Goal: Information Seeking & Learning: Learn about a topic

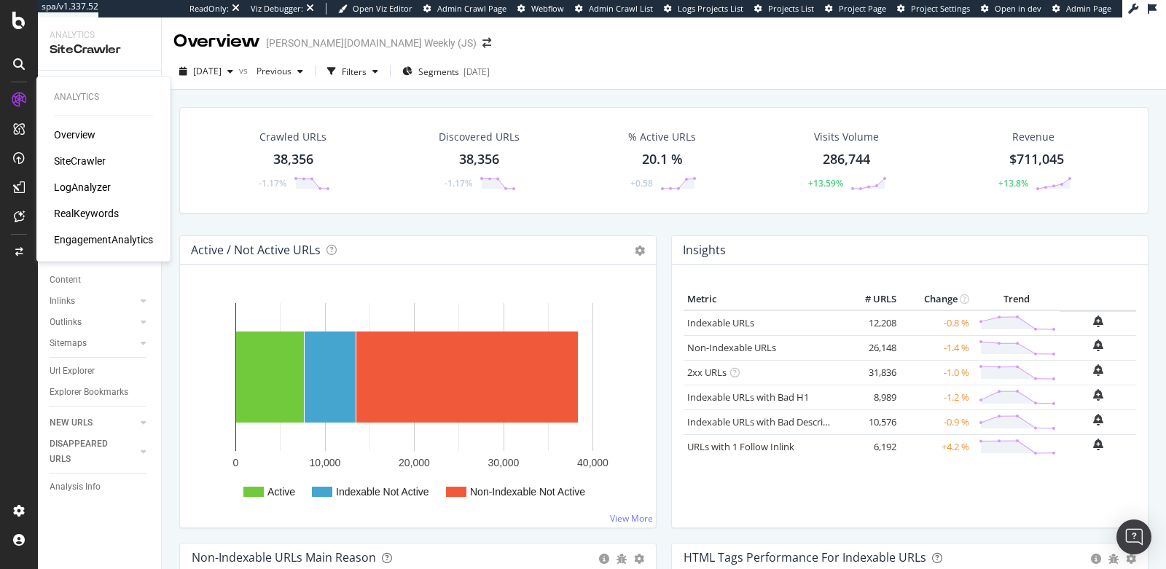
click at [68, 154] on div "SiteCrawler" at bounding box center [80, 161] width 52 height 15
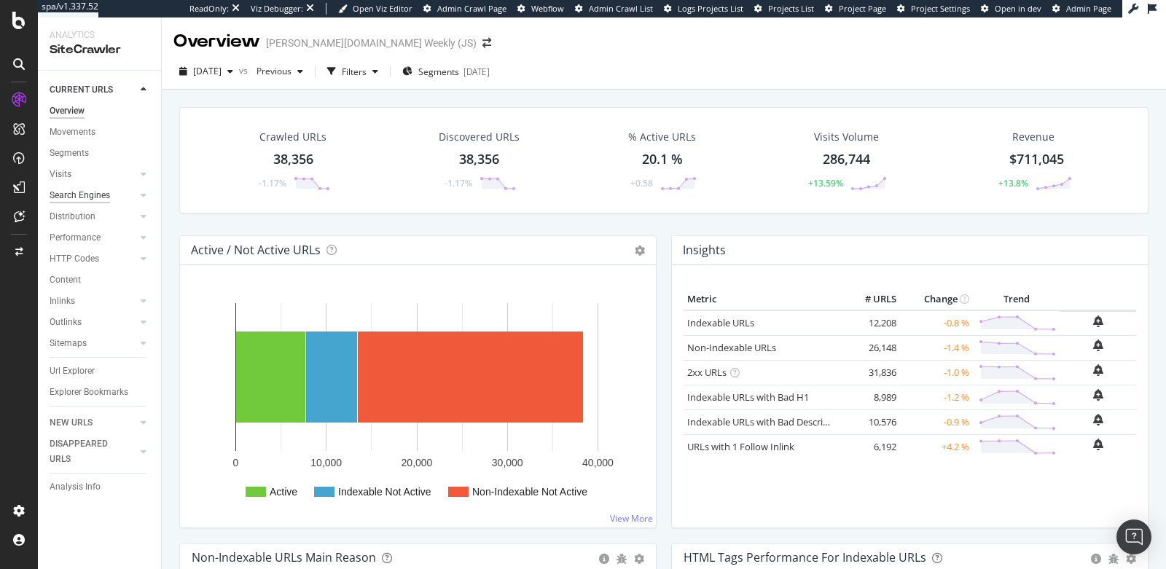
click at [102, 193] on div "Search Engines" at bounding box center [80, 195] width 60 height 15
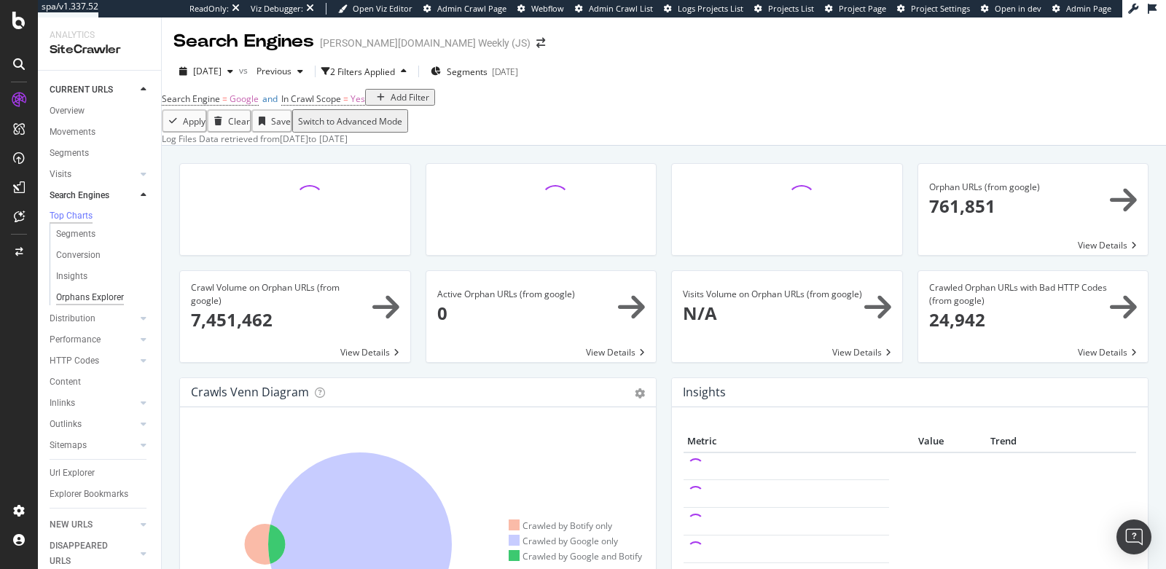
click at [89, 304] on div "Orphans Explorer" at bounding box center [90, 297] width 68 height 15
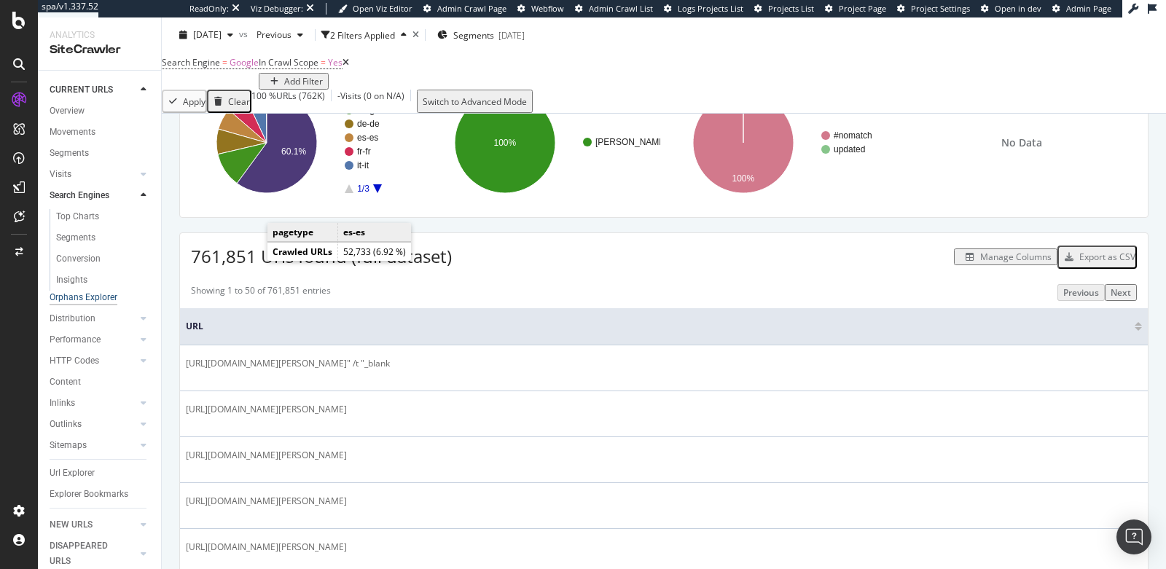
scroll to position [142, 0]
click at [79, 235] on div "Segments" at bounding box center [75, 237] width 39 height 15
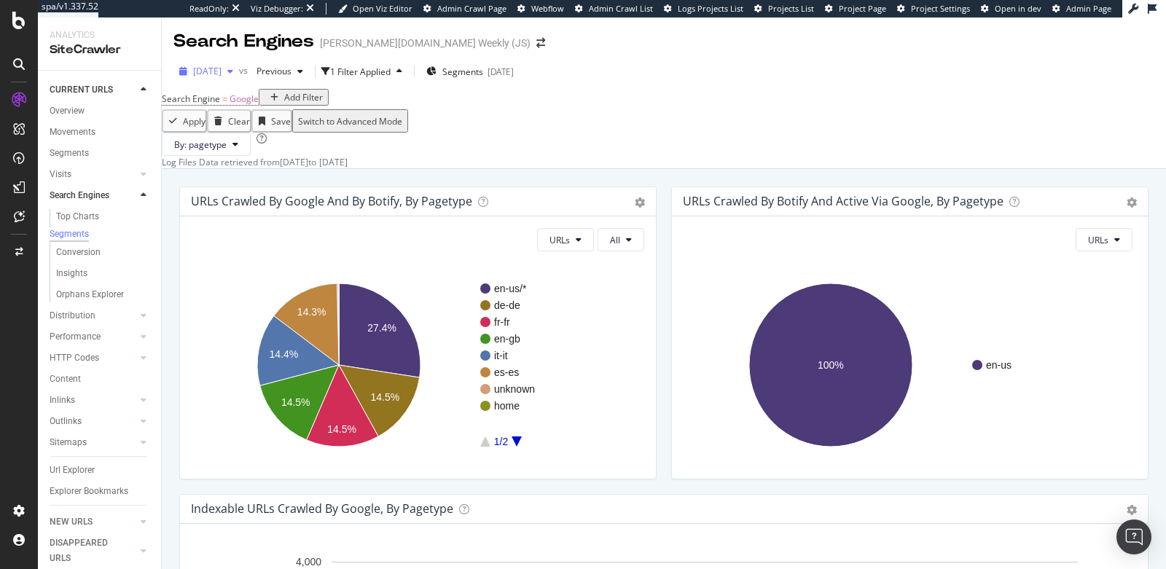
click at [208, 69] on span "[DATE]" at bounding box center [207, 71] width 28 height 12
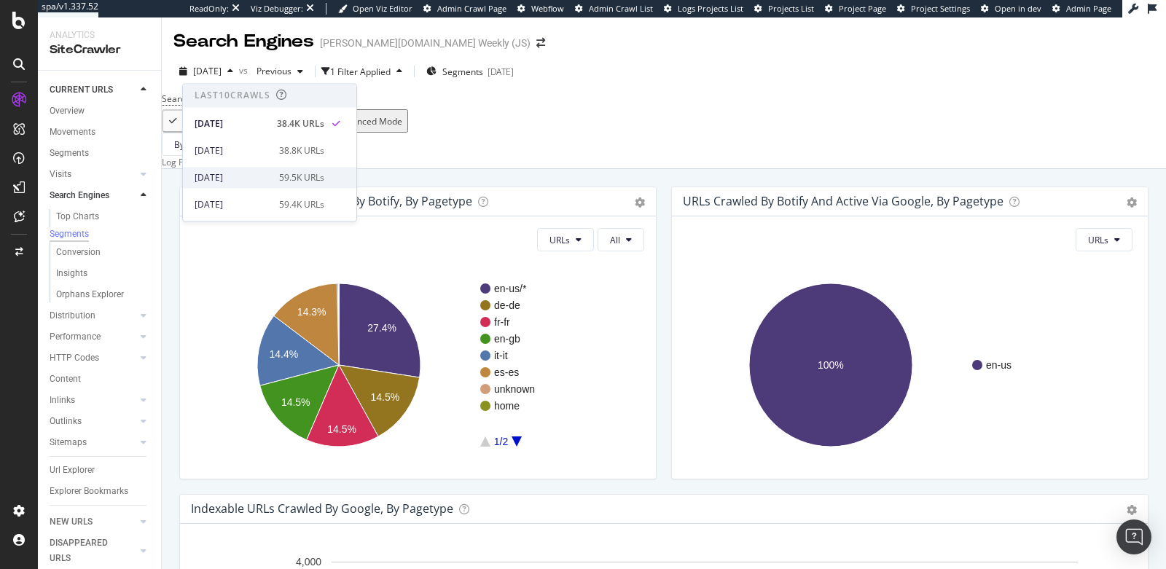
click at [243, 171] on div "[DATE]" at bounding box center [233, 177] width 76 height 13
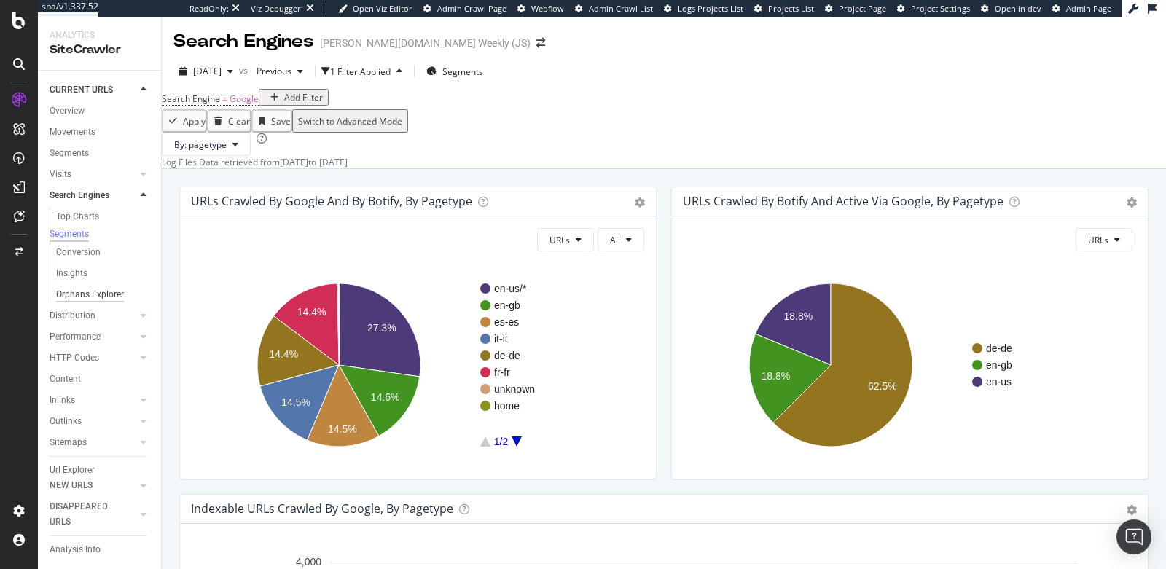
click at [91, 299] on div "Orphans Explorer" at bounding box center [90, 294] width 68 height 15
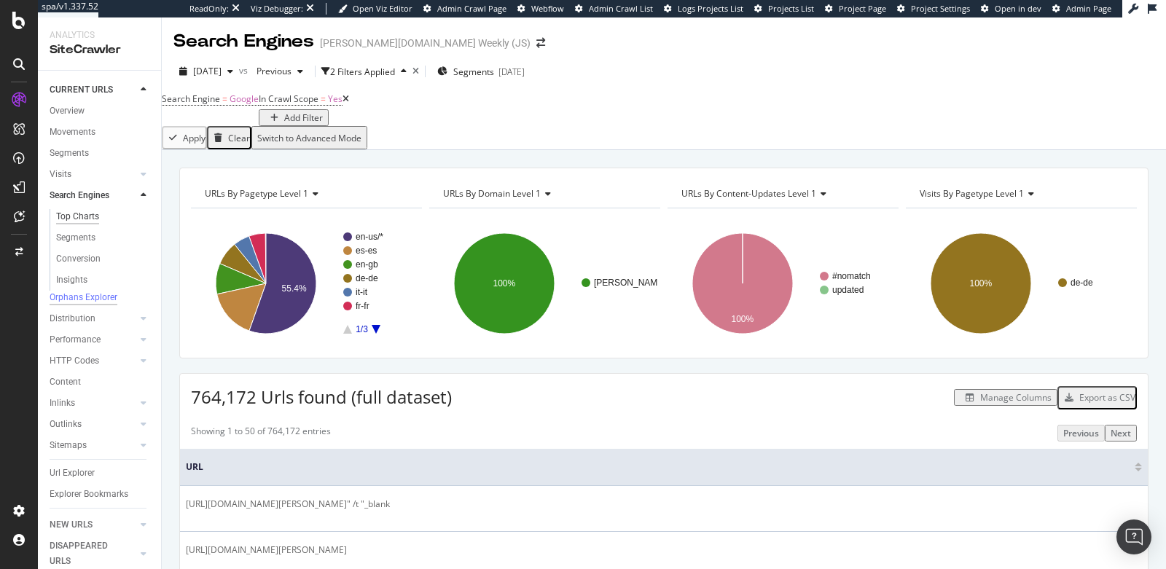
click at [79, 218] on div "Top Charts" at bounding box center [77, 216] width 43 height 15
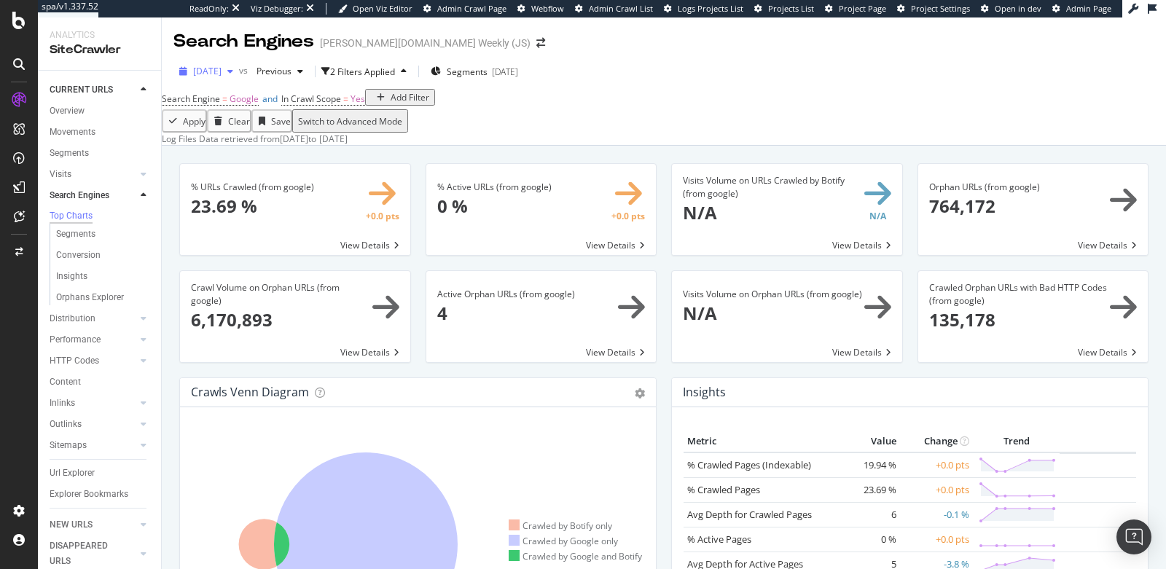
click at [221, 75] on span "[DATE]" at bounding box center [207, 71] width 28 height 12
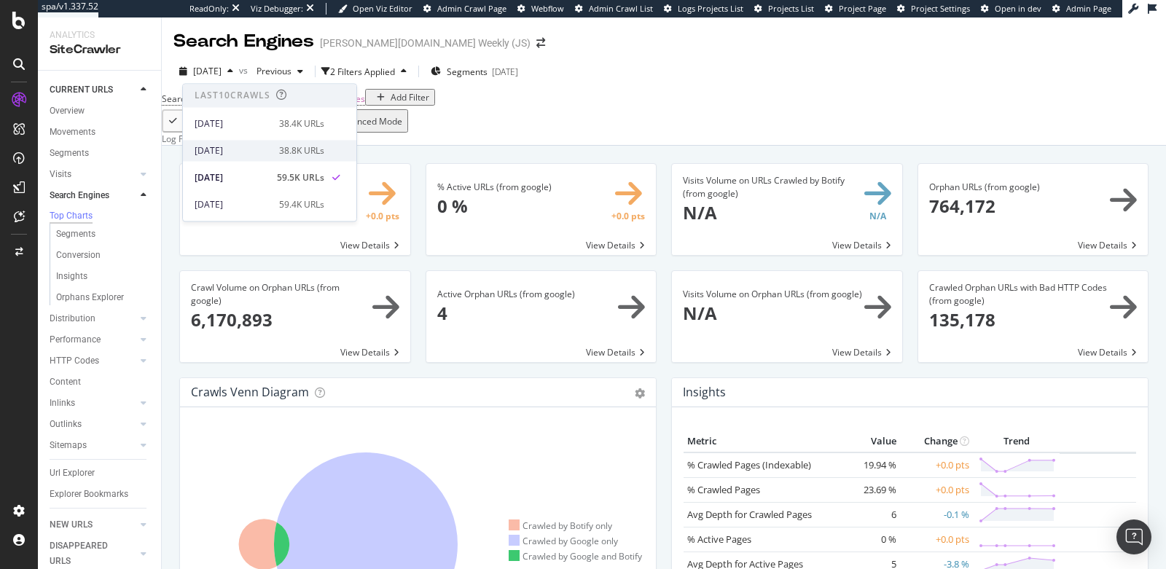
click at [251, 154] on div "[DATE]" at bounding box center [233, 150] width 76 height 13
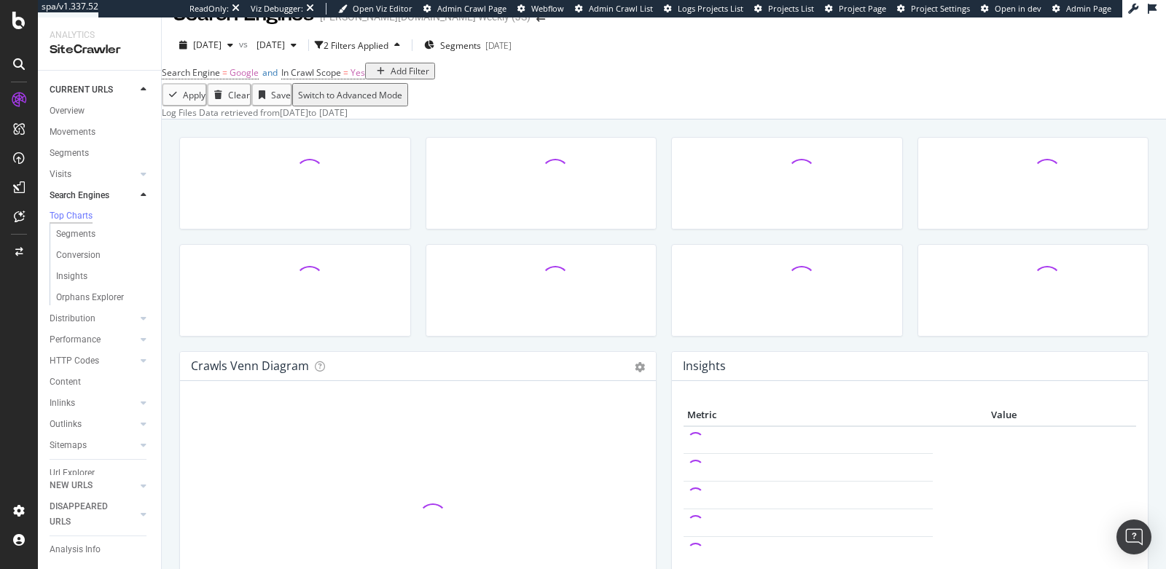
scroll to position [31, 0]
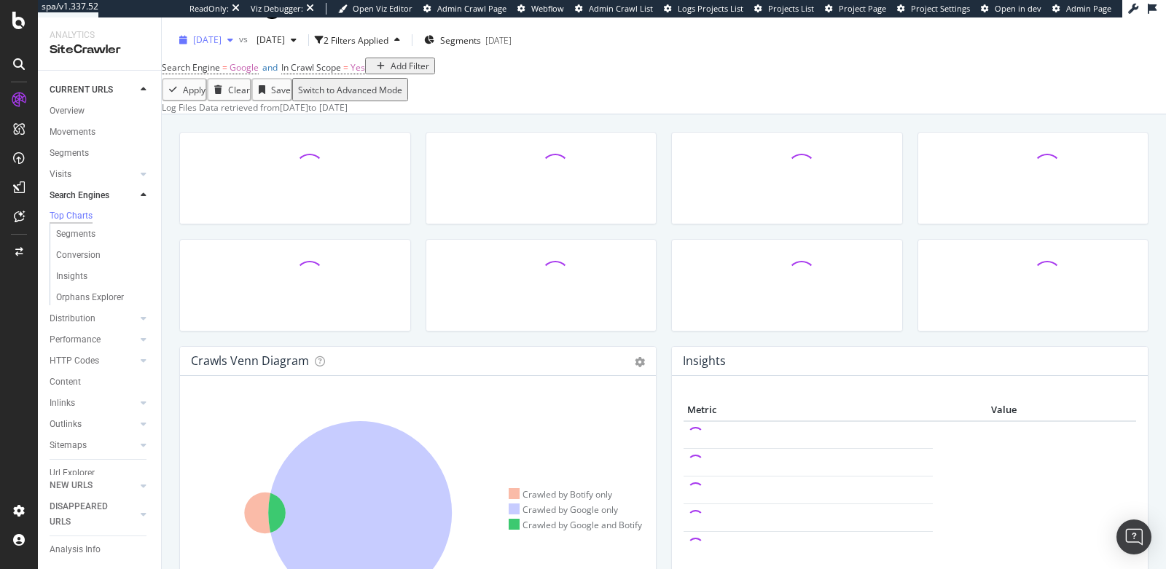
click at [221, 39] on span "[DATE]" at bounding box center [207, 40] width 28 height 12
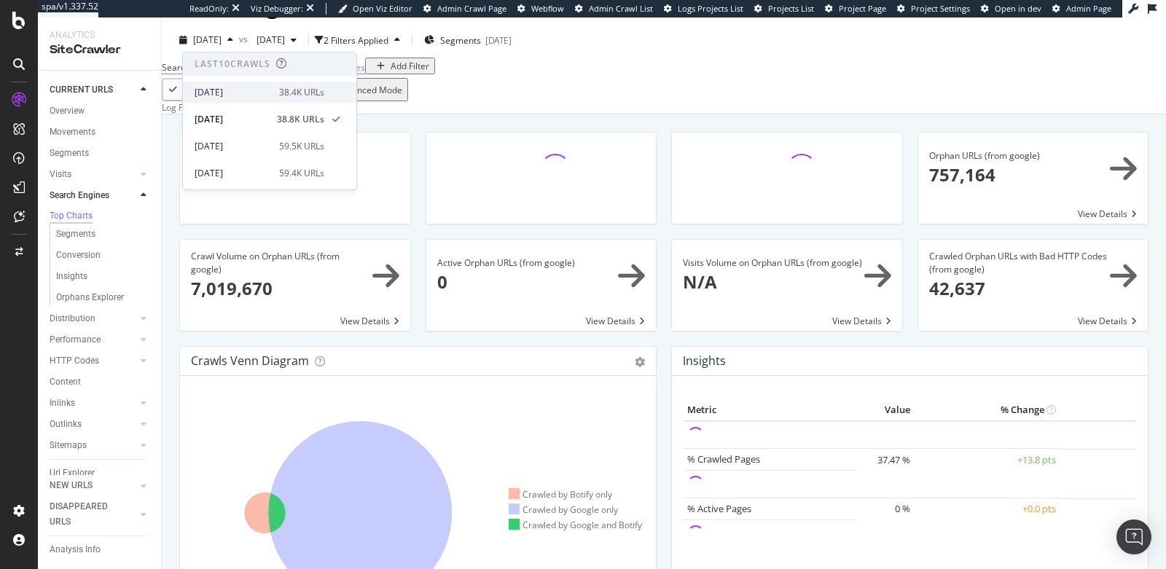
click at [248, 98] on div "[DATE]" at bounding box center [233, 92] width 76 height 13
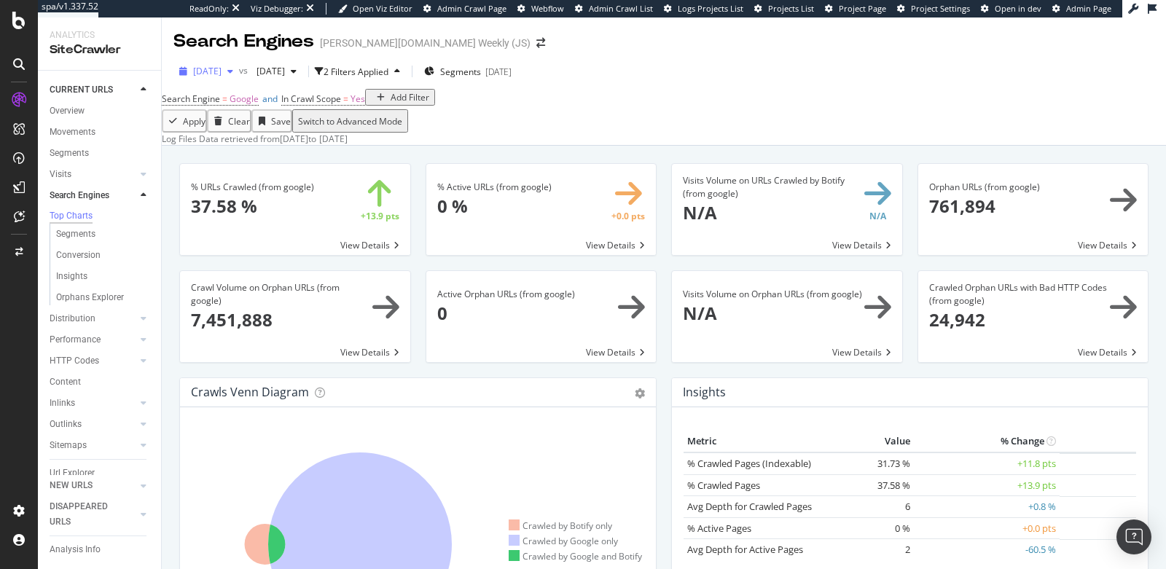
click at [217, 71] on span "[DATE]" at bounding box center [207, 71] width 28 height 12
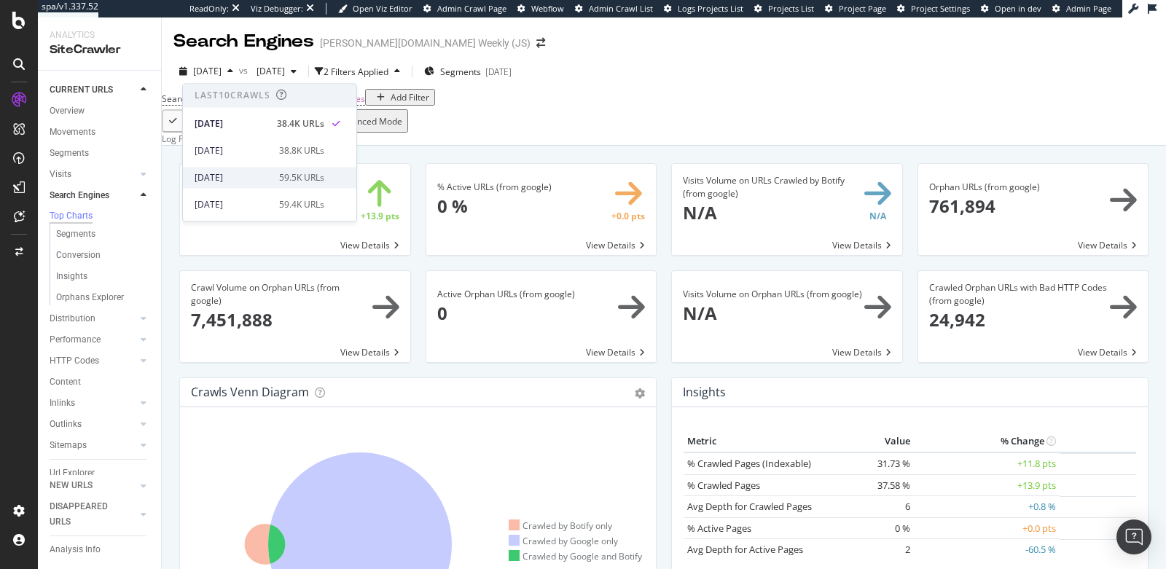
click at [230, 177] on div "[DATE]" at bounding box center [233, 177] width 76 height 13
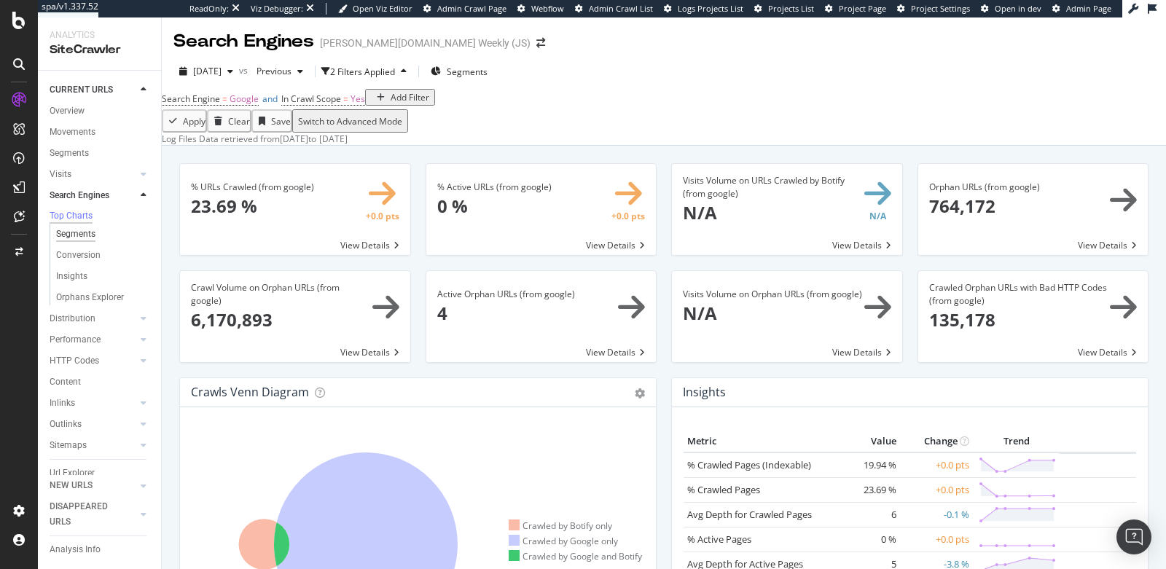
click at [79, 242] on div "Segments" at bounding box center [75, 234] width 39 height 15
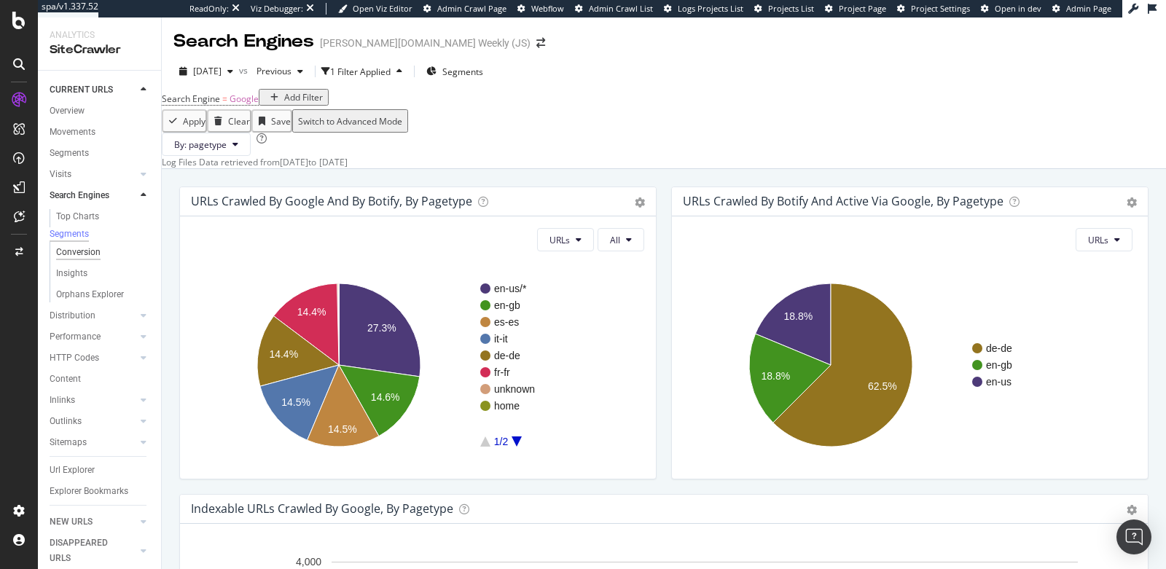
click at [79, 260] on div "Conversion" at bounding box center [78, 252] width 44 height 15
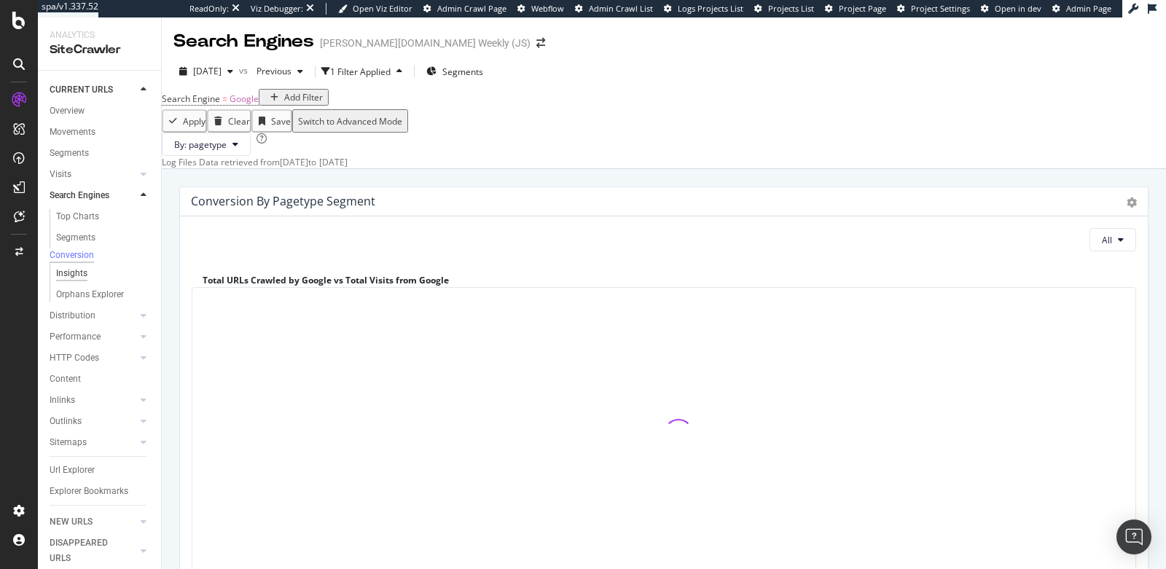
click at [69, 281] on div "Insights" at bounding box center [71, 273] width 31 height 15
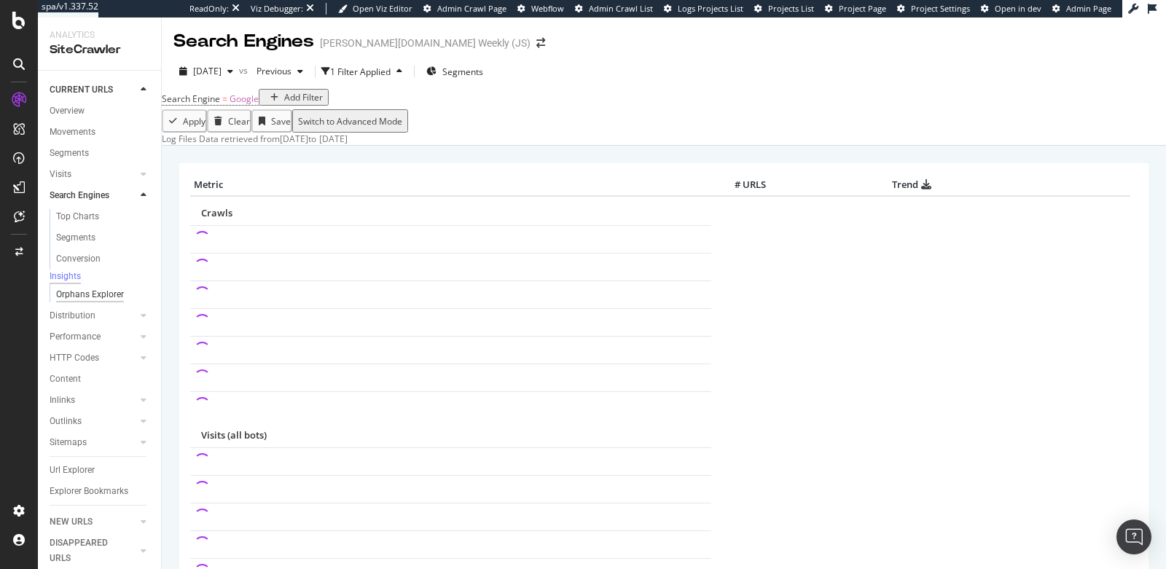
click at [71, 298] on div "Orphans Explorer" at bounding box center [90, 294] width 68 height 15
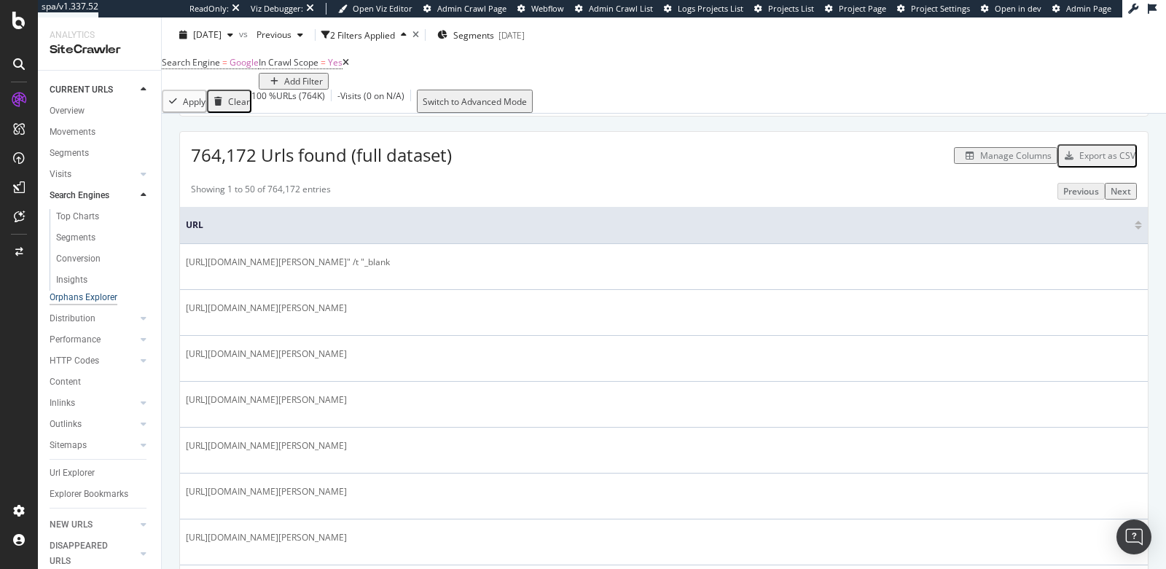
scroll to position [243, 0]
click at [980, 161] on div "Manage Columns" at bounding box center [1015, 155] width 71 height 12
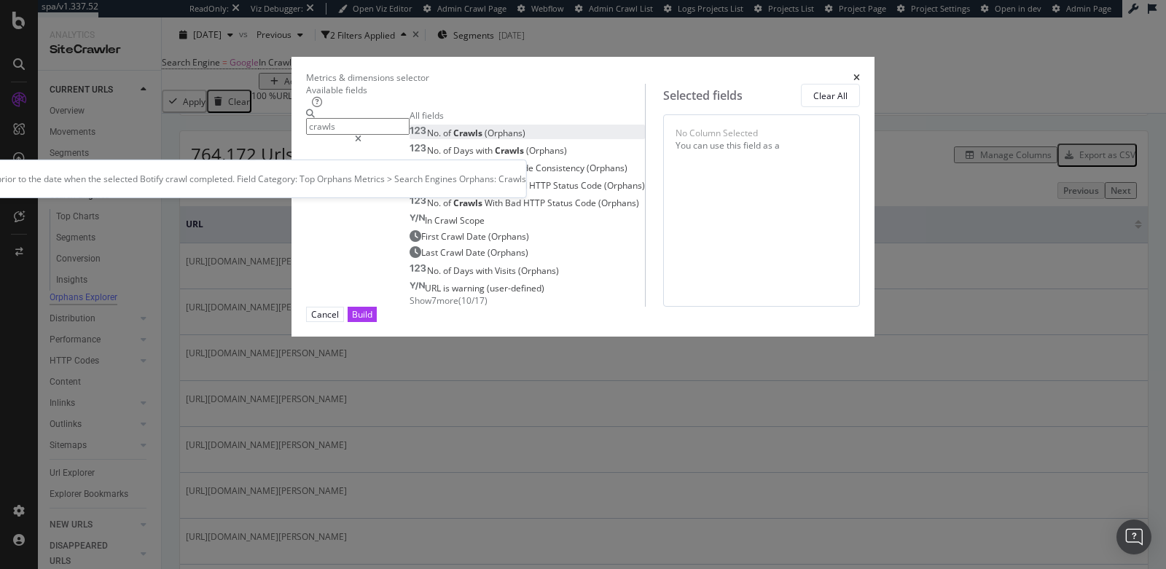
type input "crawls"
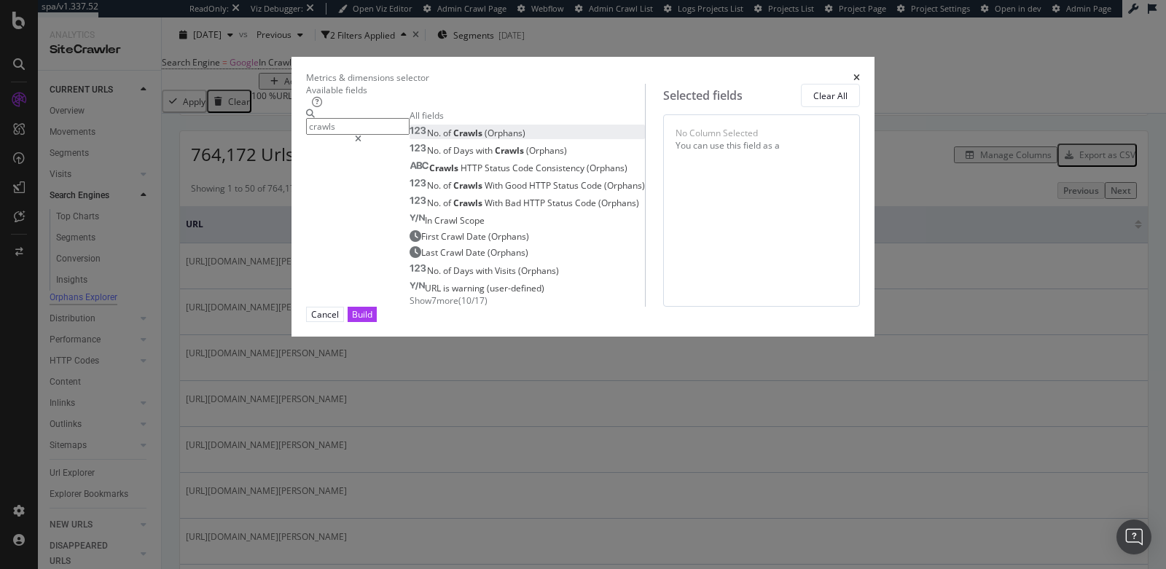
click at [432, 139] on div "No. of Crawls (Orphans)" at bounding box center [467, 133] width 116 height 12
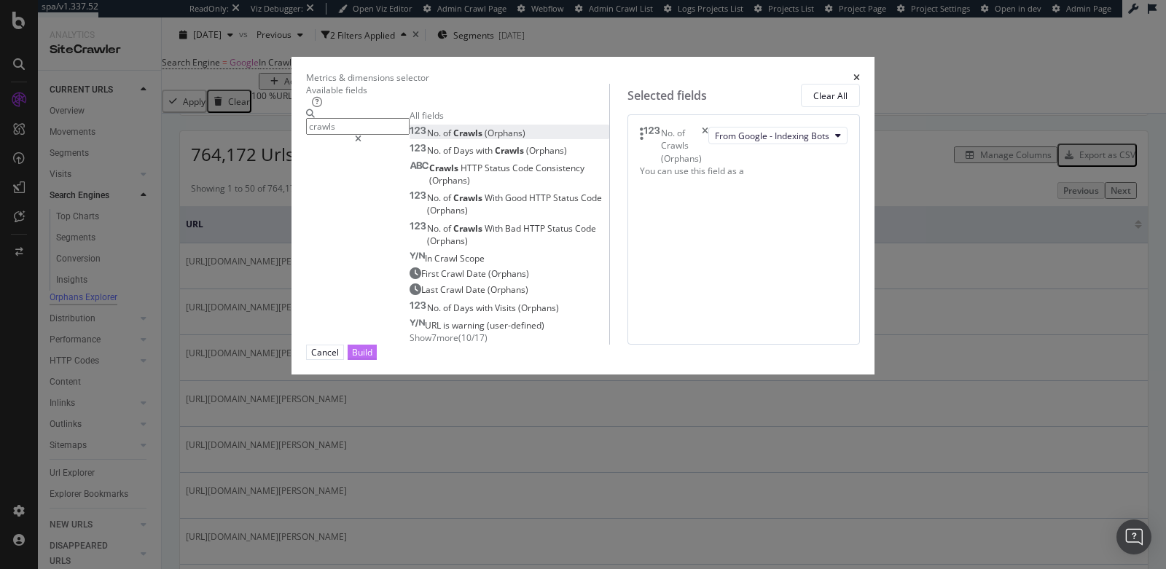
click at [372, 358] on div "Build" at bounding box center [362, 352] width 20 height 12
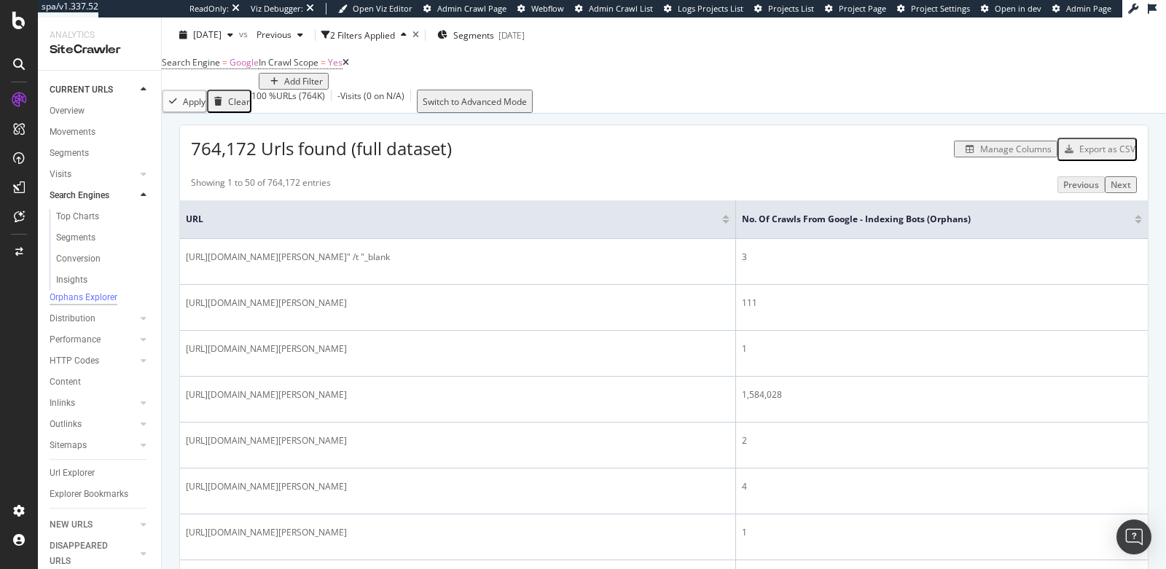
scroll to position [213, 0]
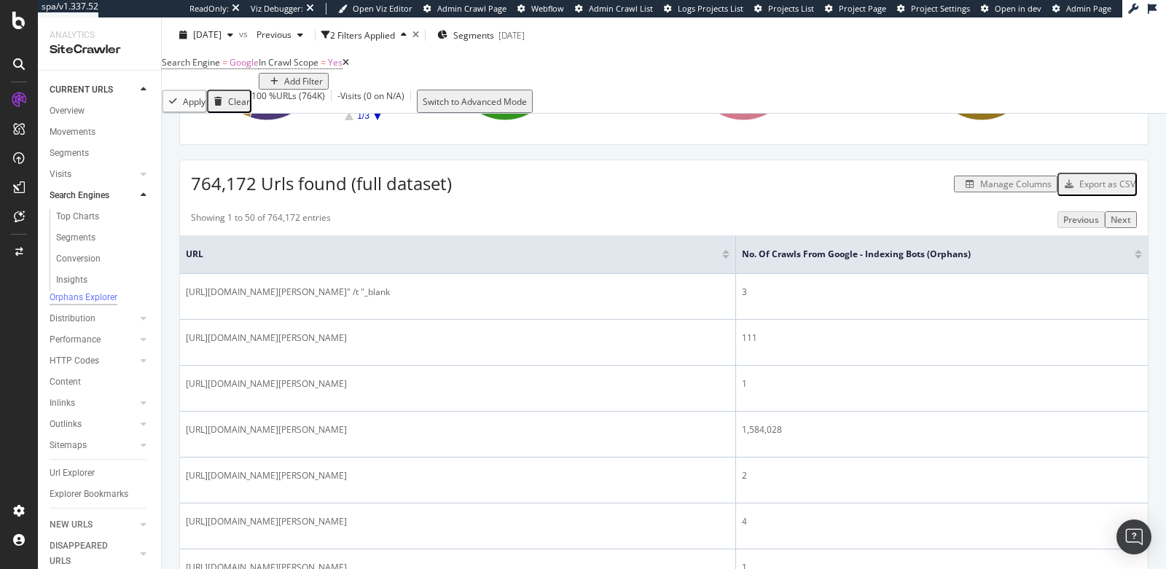
click at [987, 190] on div "Manage Columns" at bounding box center [1015, 184] width 71 height 12
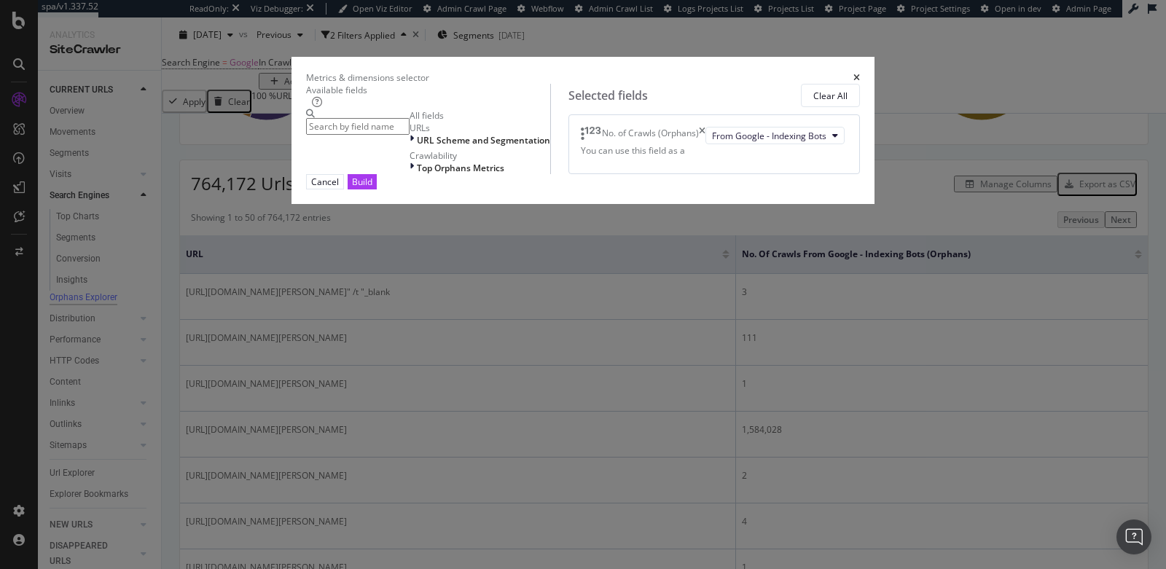
type input "c"
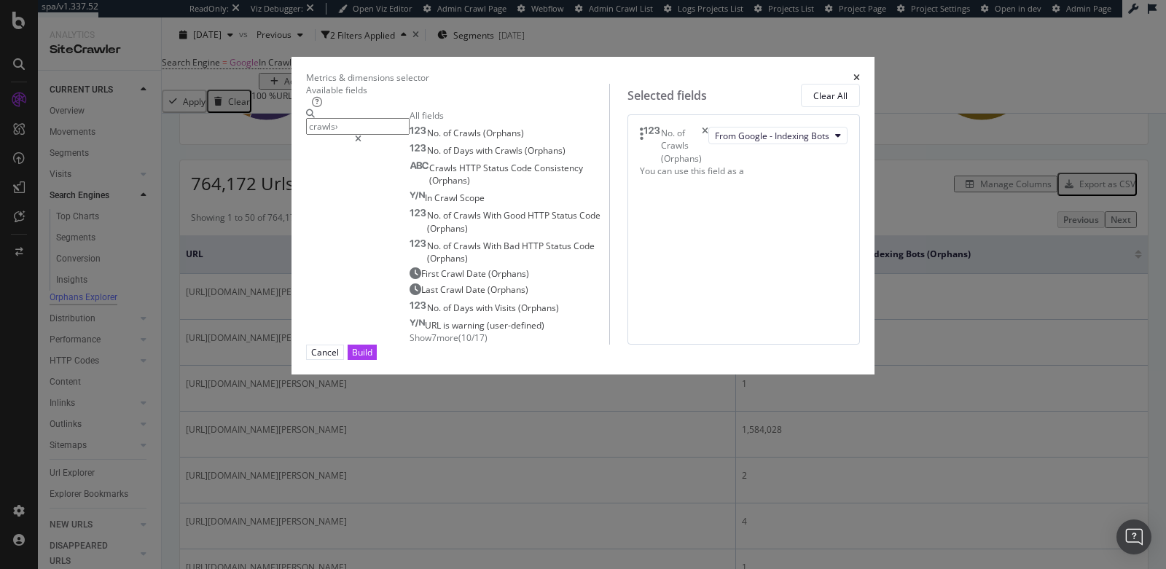
type input "crawls›"
click at [860, 74] on icon "times" at bounding box center [856, 78] width 7 height 9
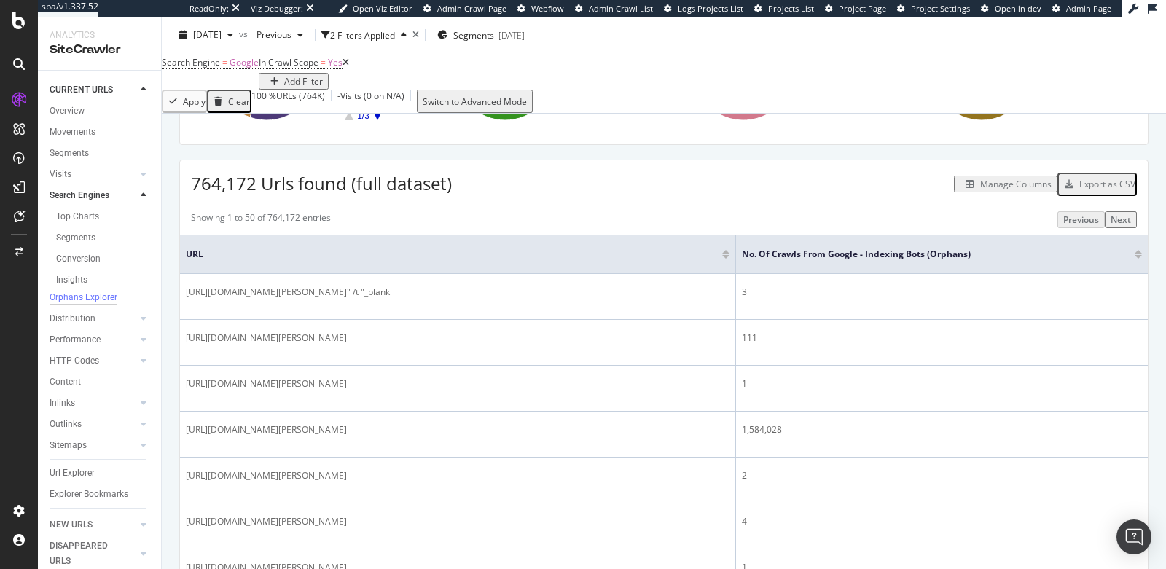
click at [1134, 259] on div at bounding box center [1137, 257] width 7 height 4
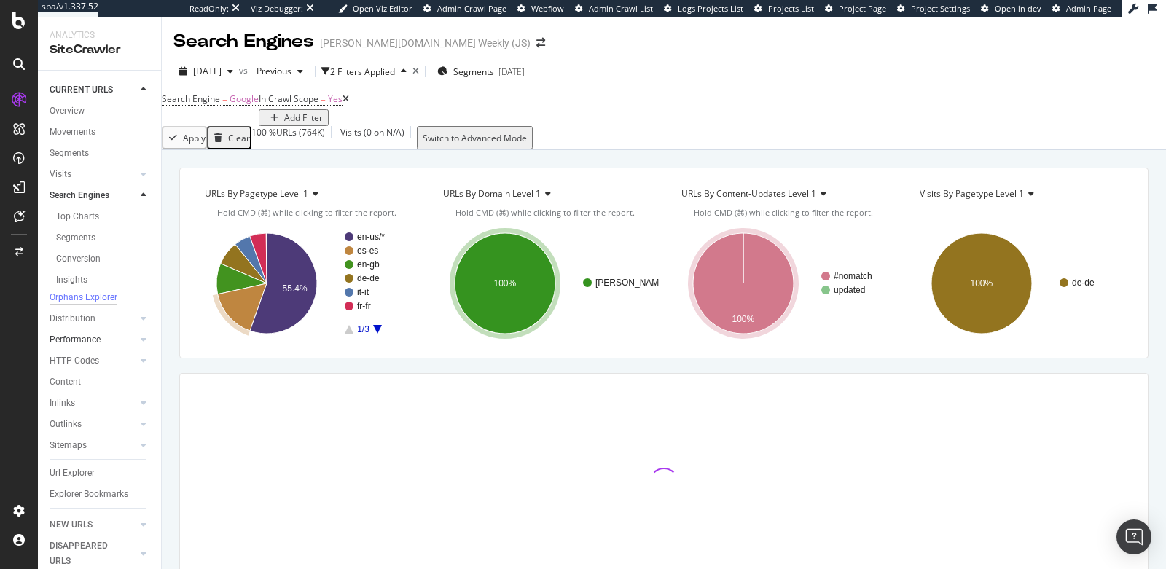
scroll to position [58, 0]
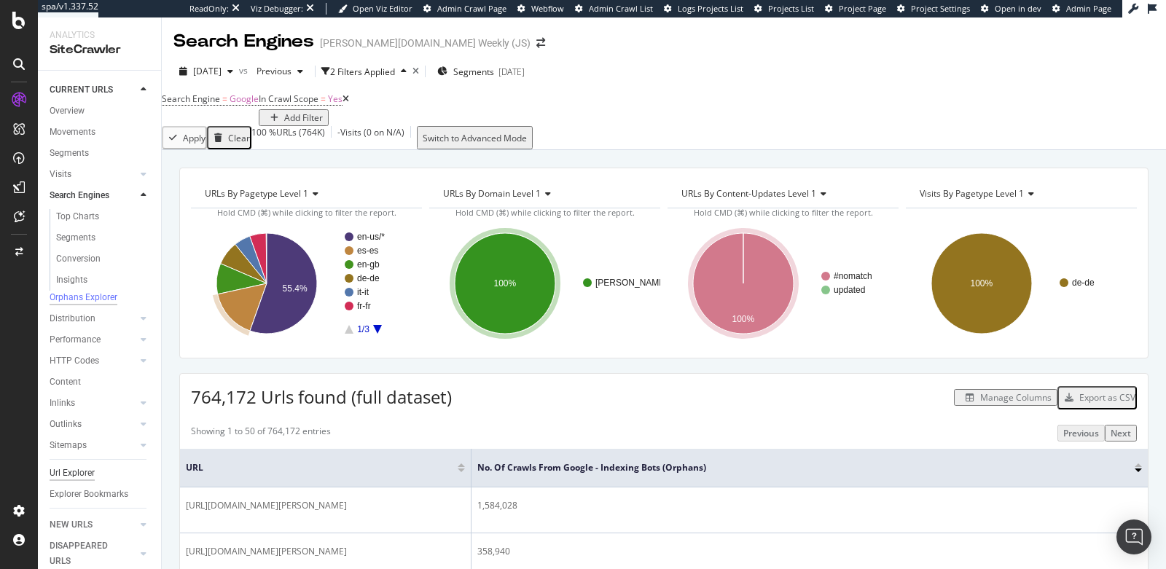
click at [68, 466] on div "Url Explorer" at bounding box center [72, 473] width 45 height 15
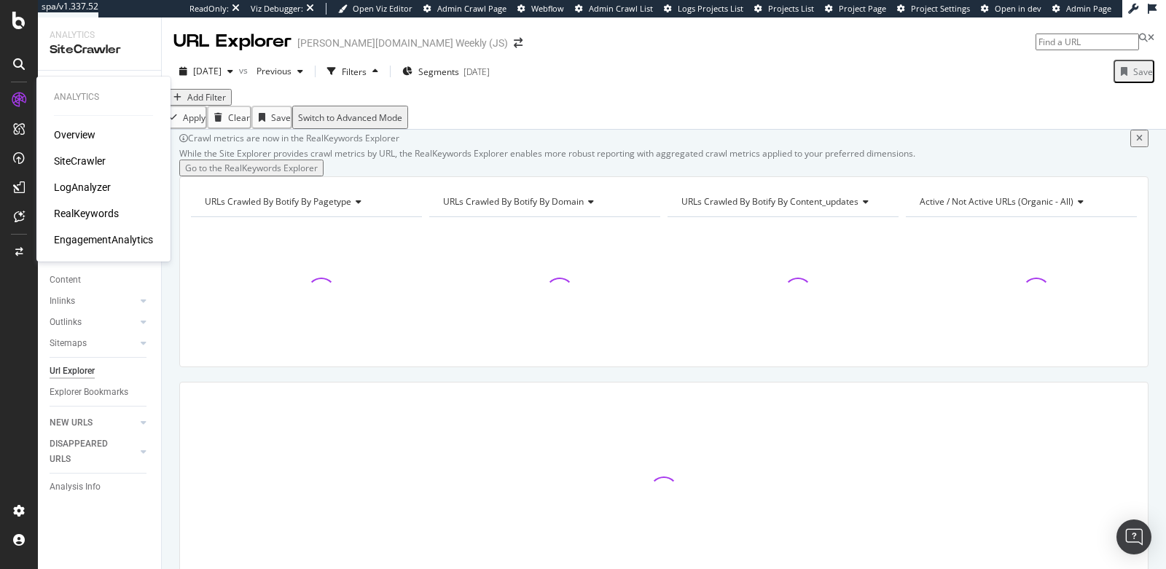
click at [87, 213] on div "RealKeywords" at bounding box center [86, 213] width 65 height 15
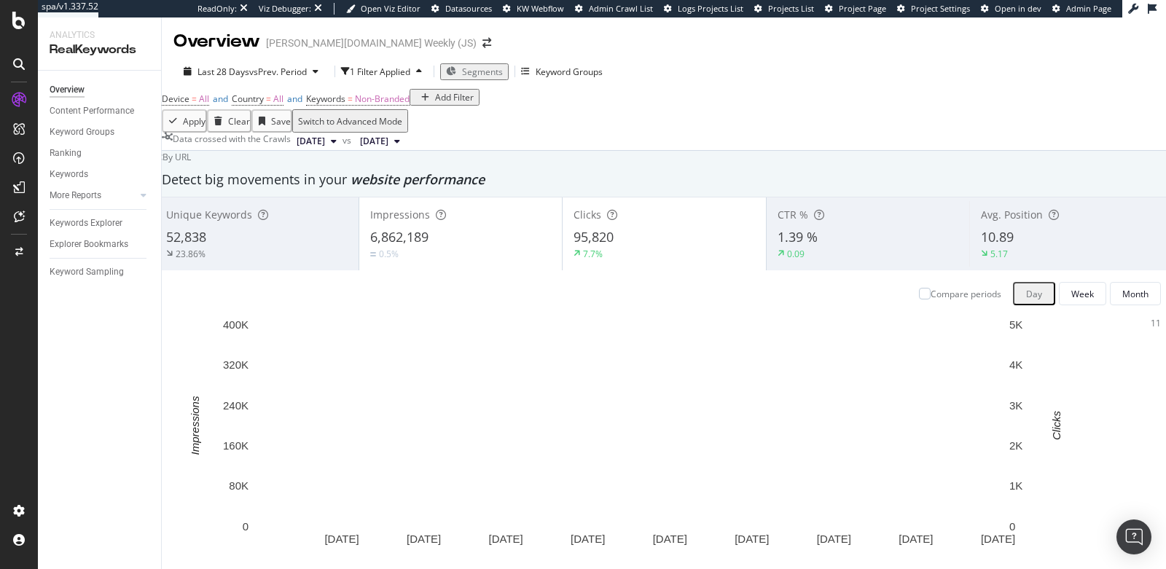
scroll to position [427, 0]
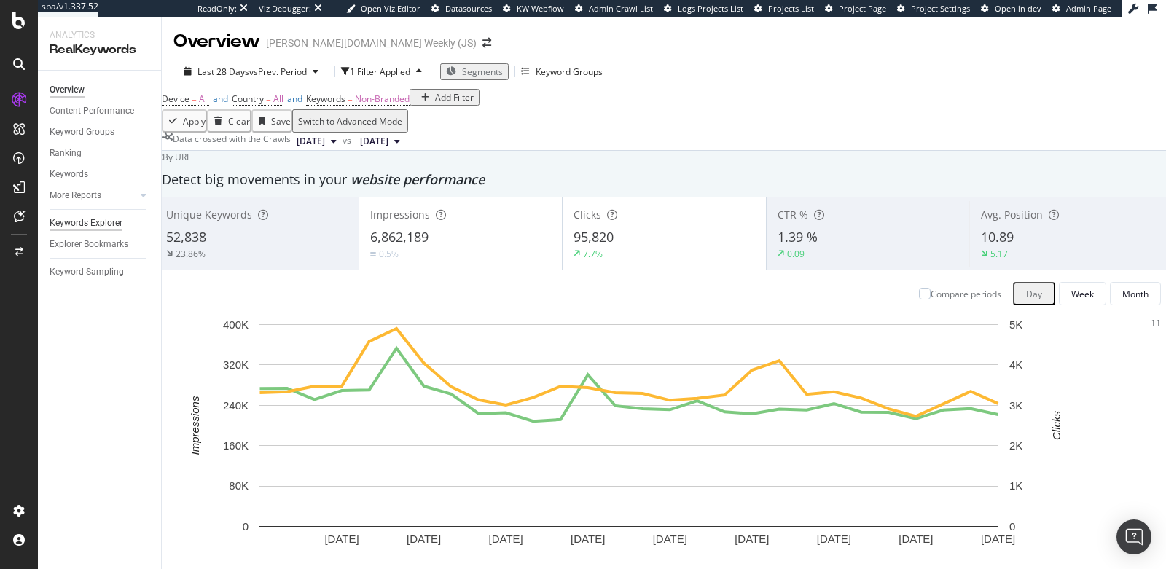
click at [90, 227] on div "Keywords Explorer" at bounding box center [86, 223] width 73 height 15
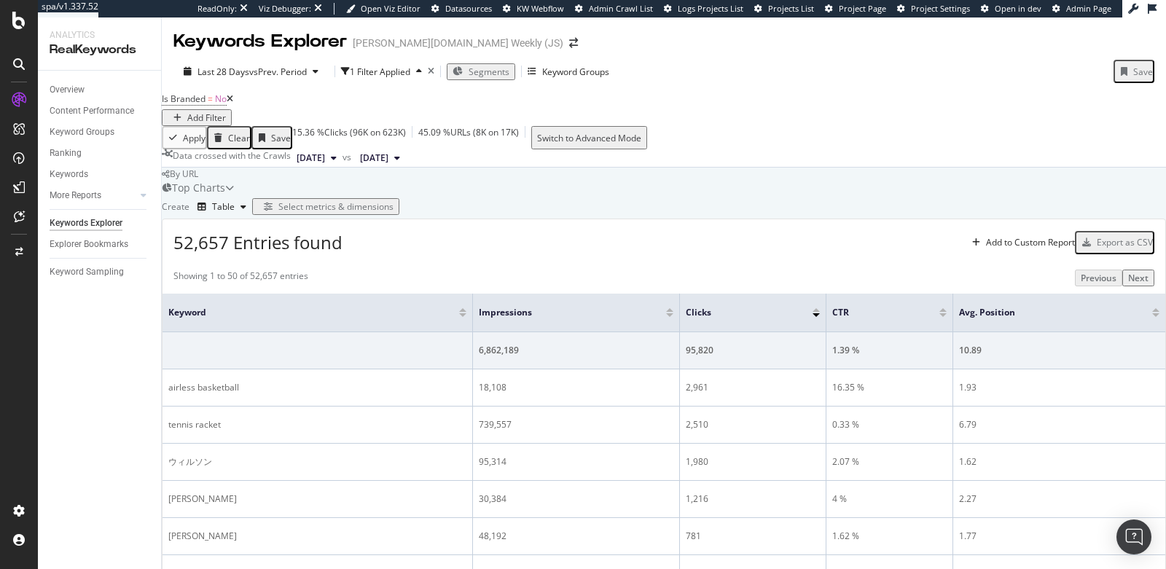
click at [393, 213] on div "Select metrics & dimensions" at bounding box center [335, 206] width 115 height 12
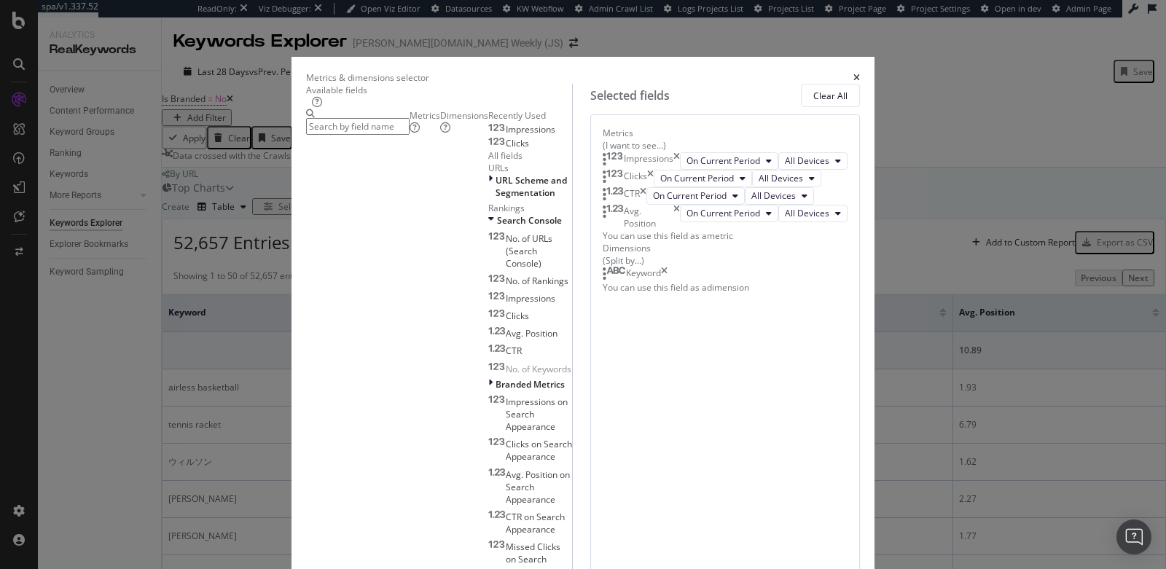
click at [860, 71] on div "Metrics & dimensions selector" at bounding box center [583, 77] width 554 height 12
click at [860, 74] on icon "times" at bounding box center [856, 78] width 7 height 9
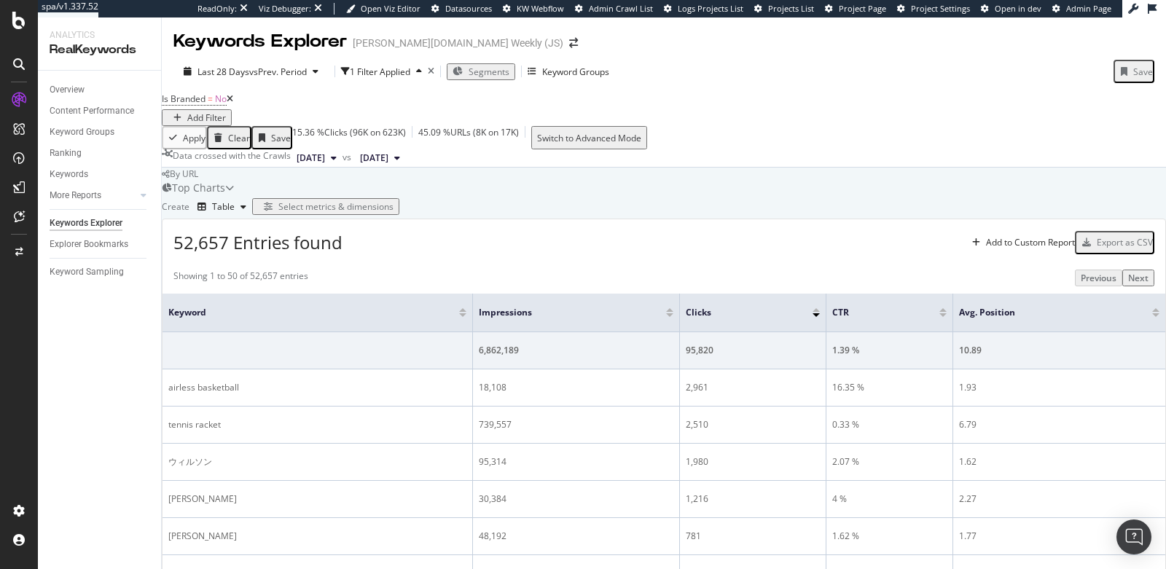
click at [233, 103] on icon at bounding box center [230, 99] width 7 height 9
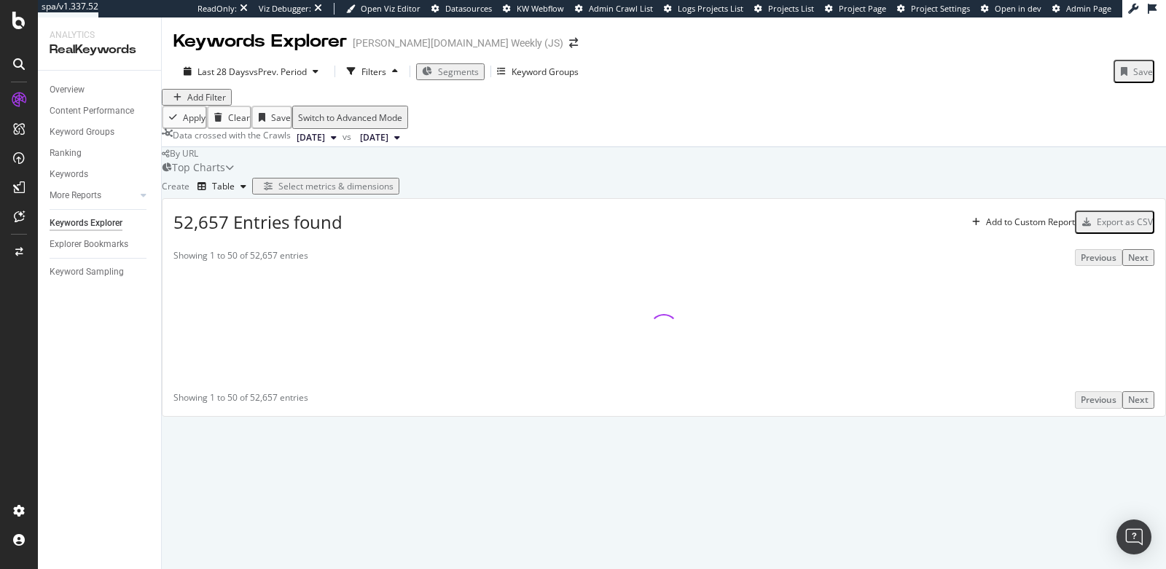
click at [393, 192] on div "Select metrics & dimensions" at bounding box center [335, 186] width 115 height 12
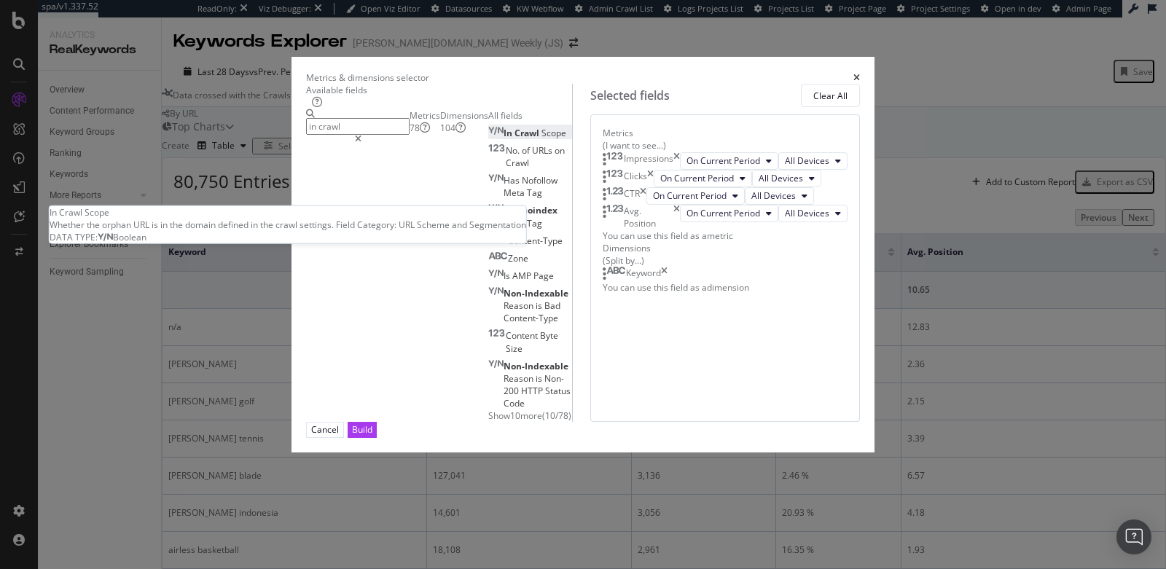
click at [488, 139] on div "In Crawl Scope" at bounding box center [527, 133] width 78 height 12
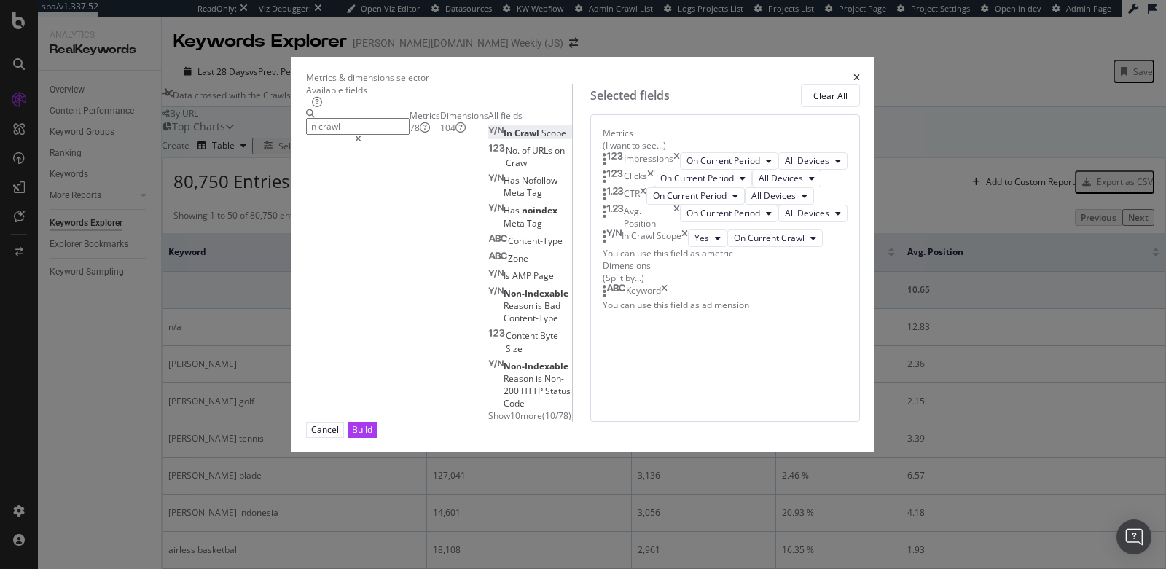
click at [680, 230] on icon "times" at bounding box center [676, 217] width 7 height 25
click at [646, 205] on icon "times" at bounding box center [643, 195] width 7 height 17
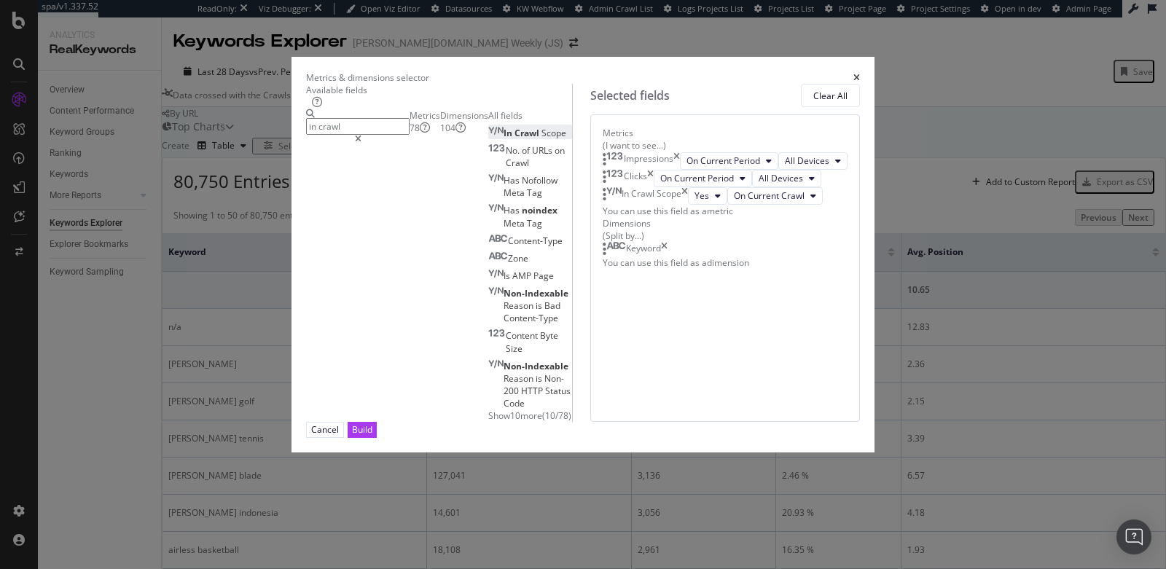
click at [654, 187] on icon "times" at bounding box center [650, 178] width 7 height 17
click at [680, 164] on icon "times" at bounding box center [676, 160] width 7 height 17
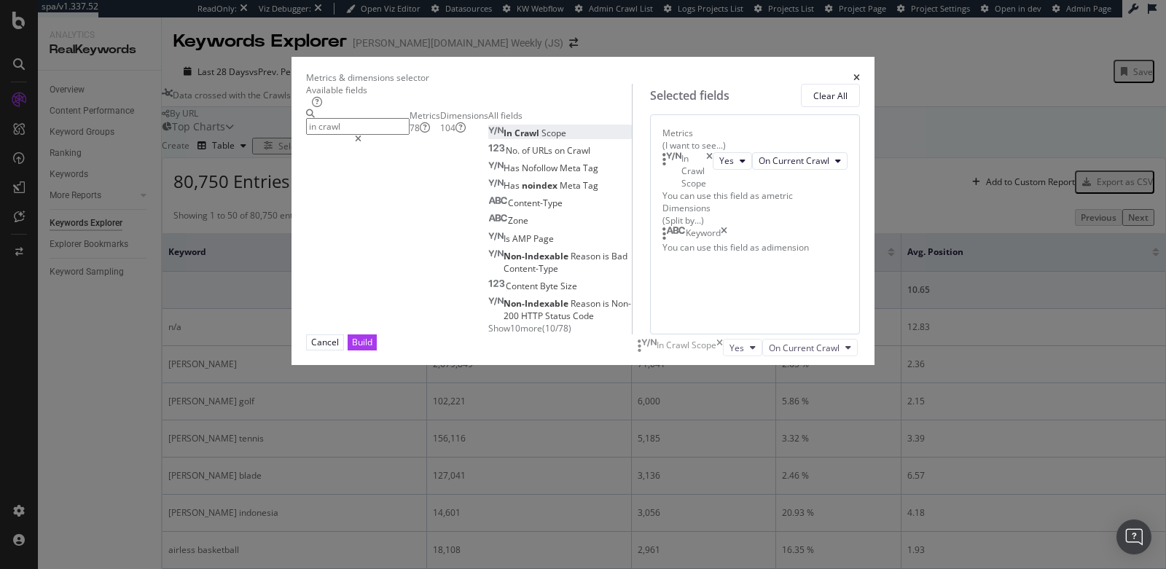
drag, startPoint x: 632, startPoint y: 172, endPoint x: 656, endPoint y: 355, distance: 184.5
click at [656, 355] on body "spa/v1.337.52 ReadOnly: Viz Debugger: Open Viz Editor Datasources KW Webflow Ad…" at bounding box center [583, 284] width 1166 height 569
click at [727, 241] on icon "times" at bounding box center [724, 234] width 7 height 15
drag, startPoint x: 623, startPoint y: 162, endPoint x: 624, endPoint y: 278, distance: 115.1
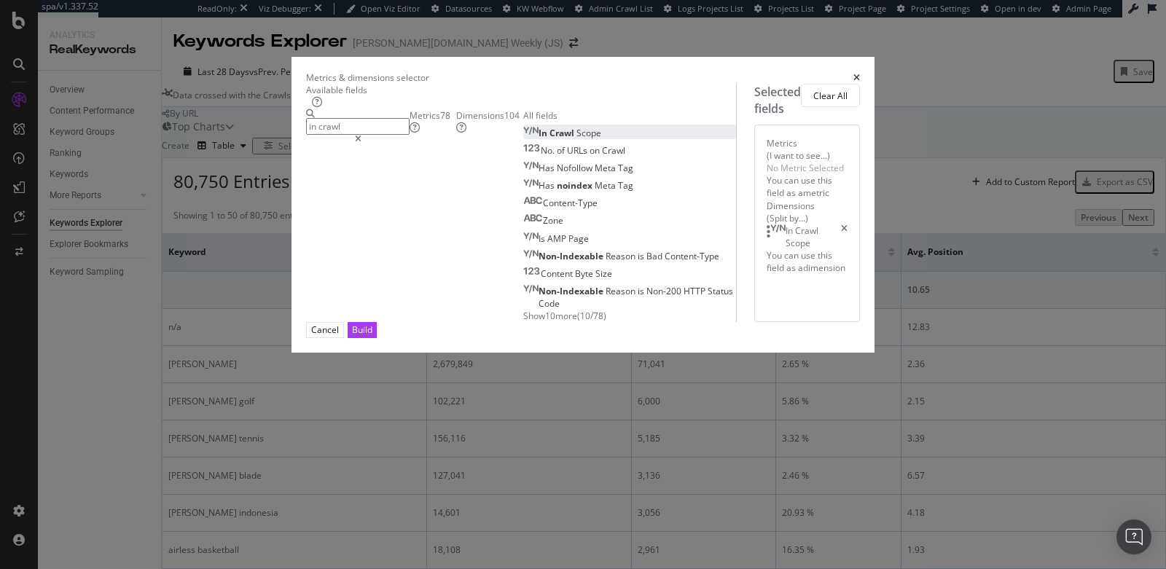
click at [396, 131] on input "in crawl" at bounding box center [357, 126] width 103 height 17
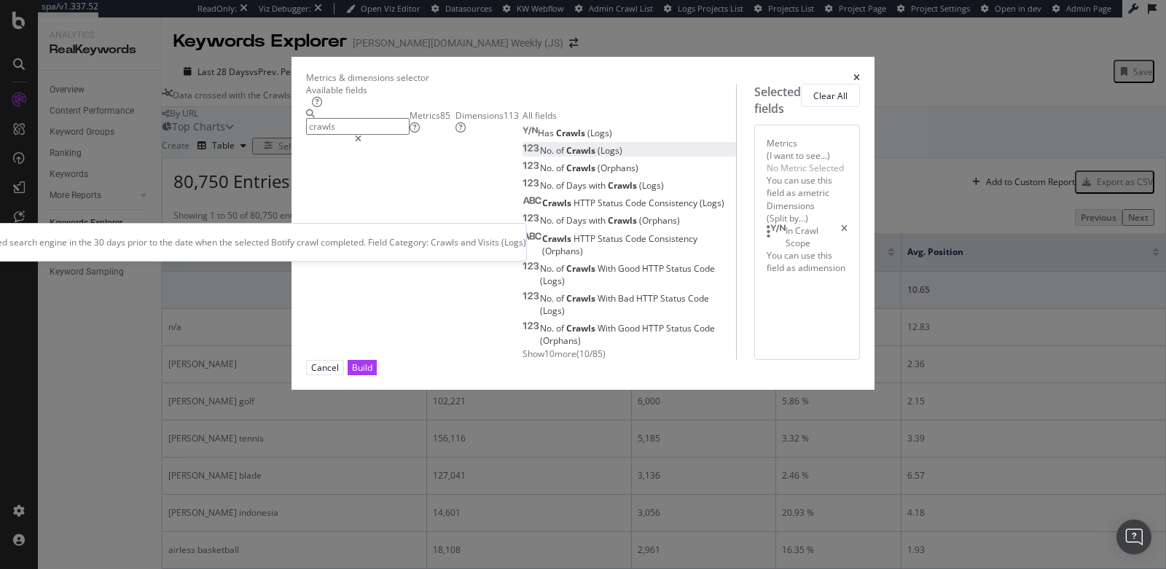
type input "crawls"
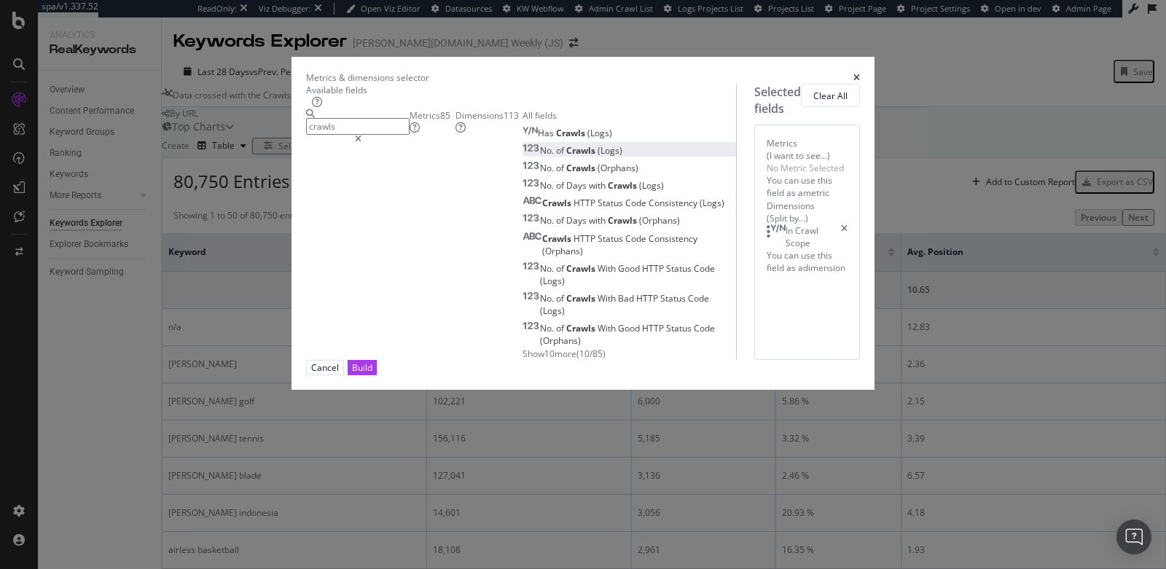
click at [597, 157] on span "(Logs)" at bounding box center [609, 150] width 25 height 12
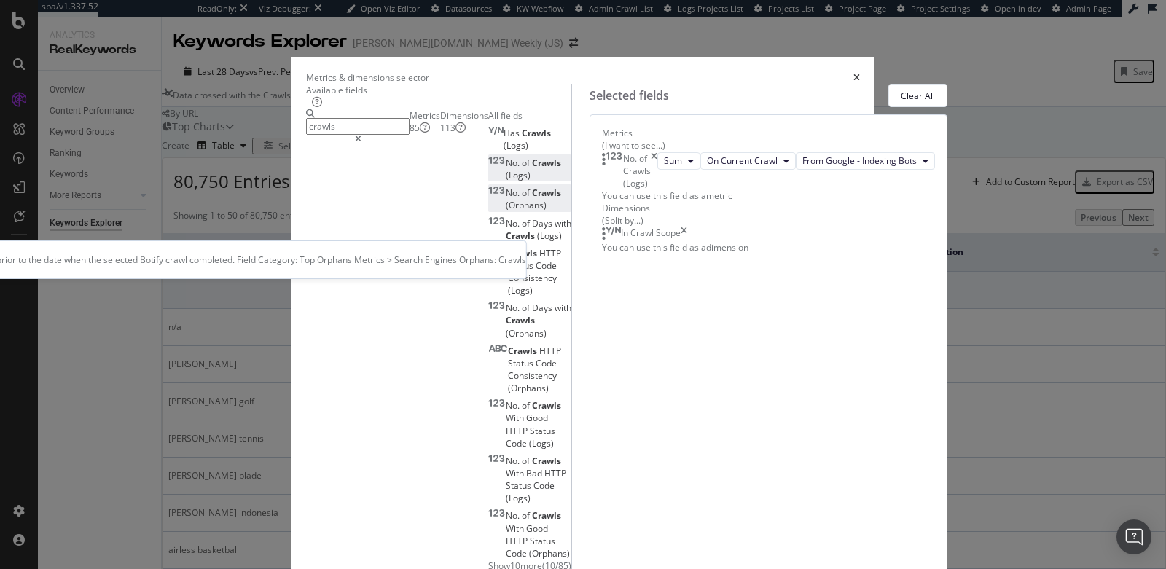
click at [506, 211] on span "(Orphans)" at bounding box center [526, 205] width 41 height 12
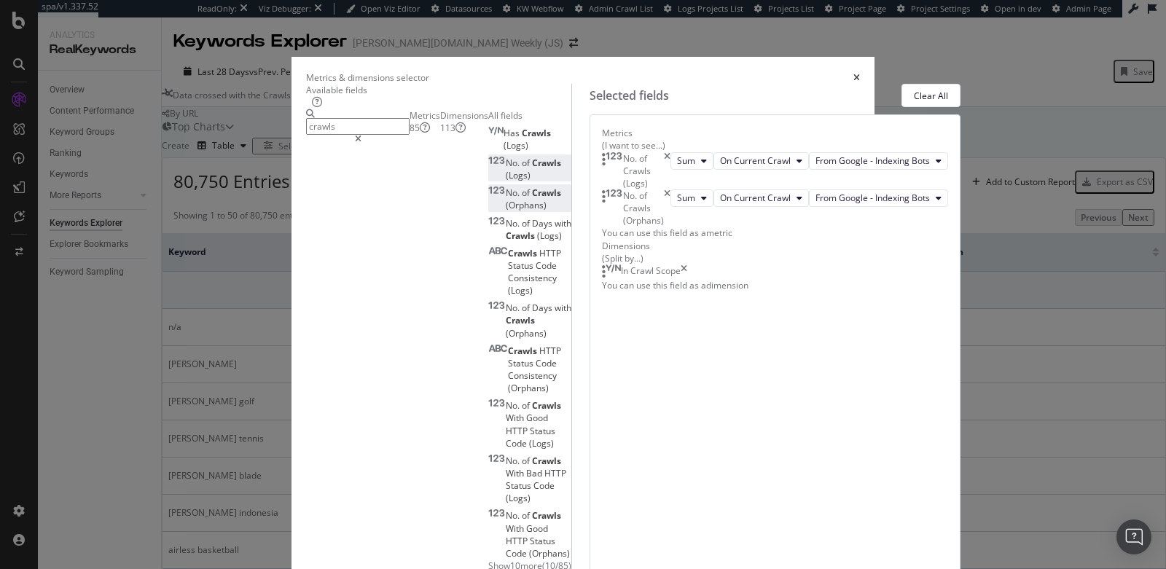
click at [372, 568] on div "Build" at bounding box center [362, 579] width 20 height 12
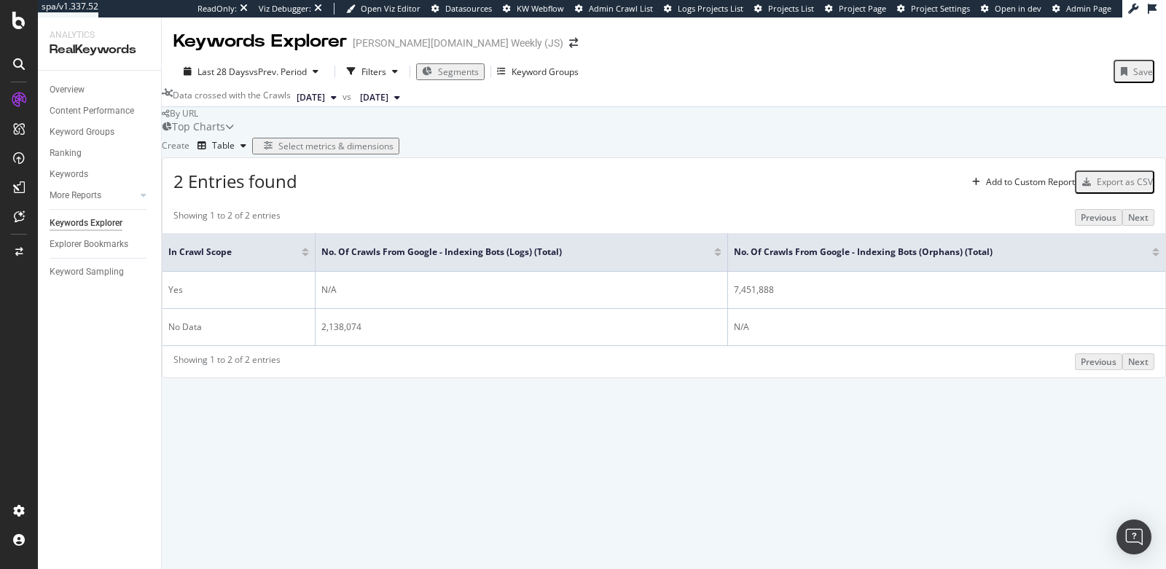
click at [393, 152] on div "Select metrics & dimensions" at bounding box center [335, 146] width 115 height 12
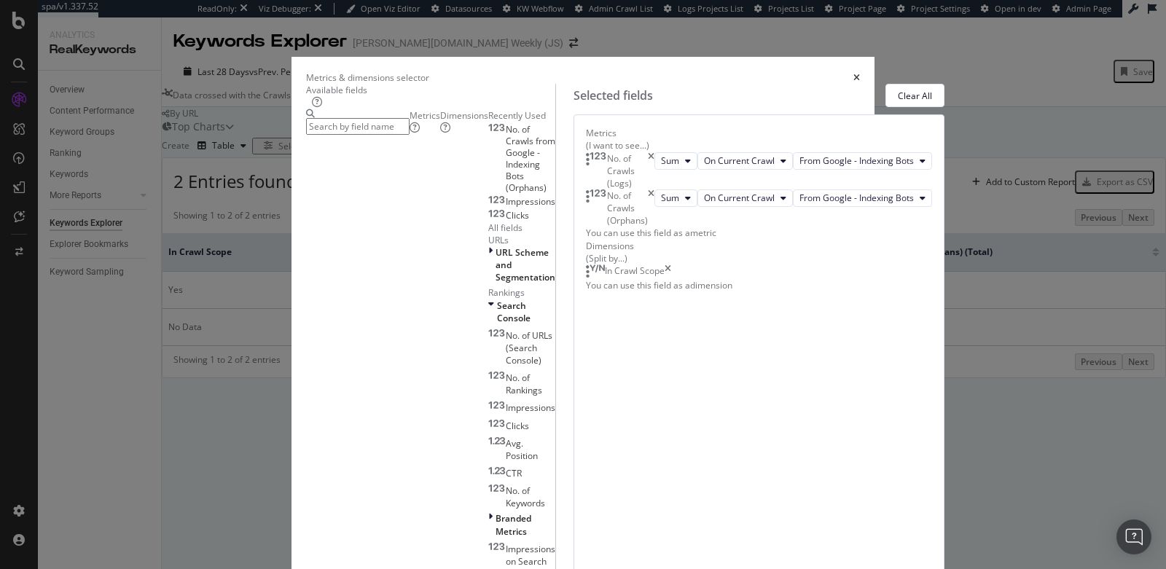
click at [671, 279] on icon "times" at bounding box center [667, 271] width 7 height 15
click at [409, 128] on input "modal" at bounding box center [357, 126] width 103 height 17
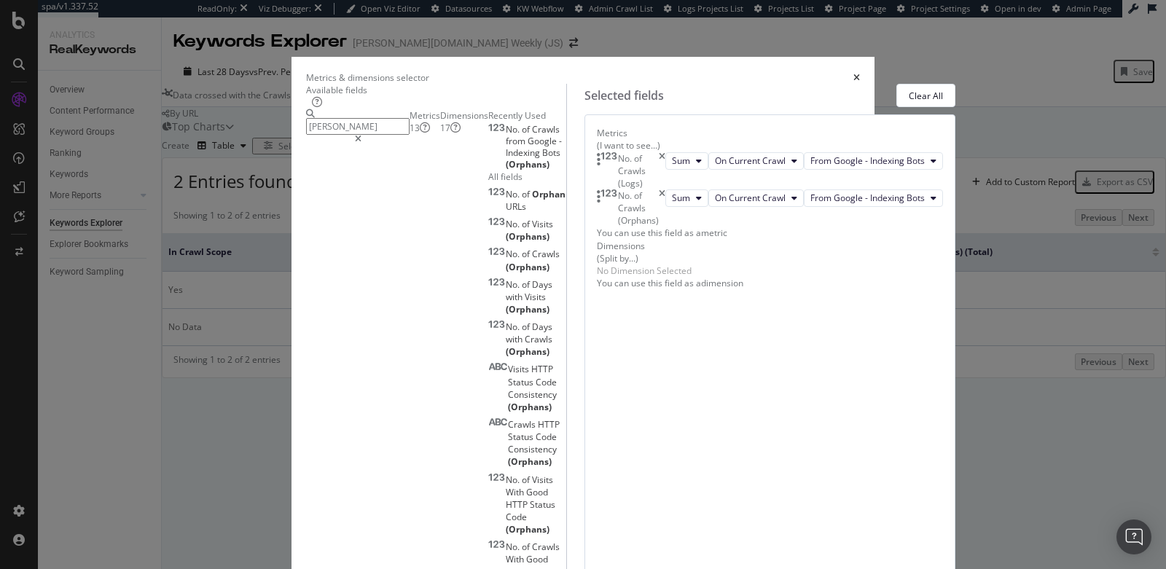
type input "orph"
click at [363, 135] on input "orph" at bounding box center [357, 126] width 103 height 17
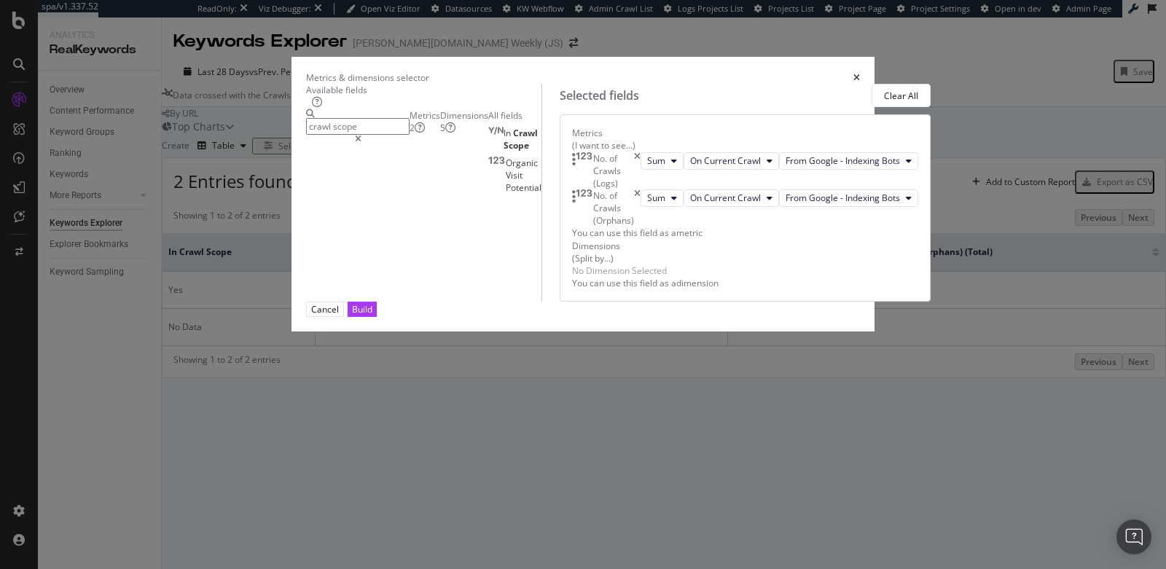
click at [369, 130] on input "crawl scope" at bounding box center [357, 126] width 103 height 17
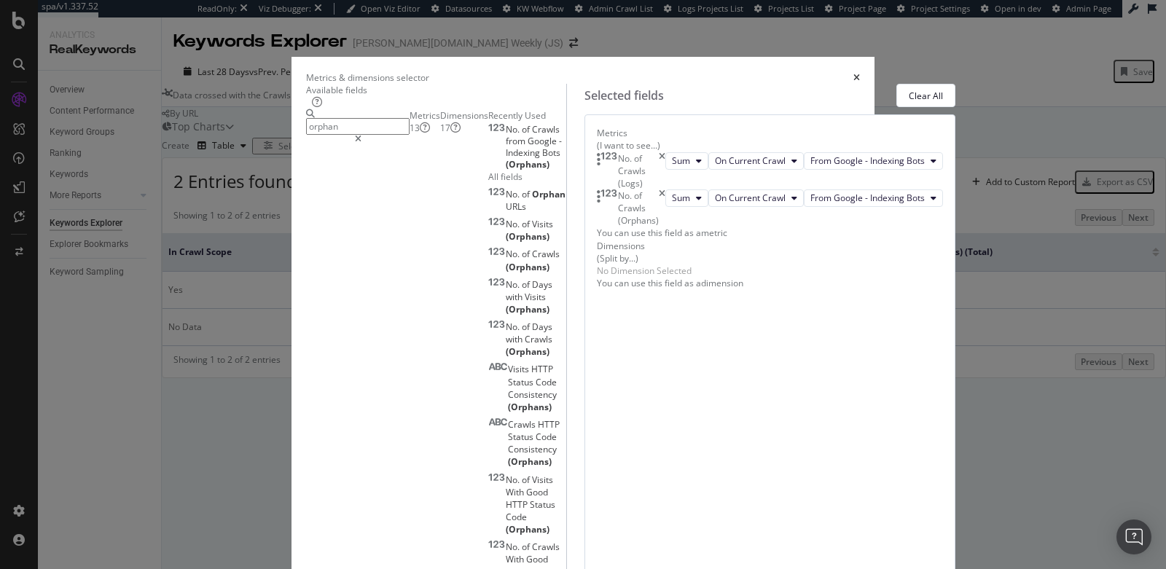
click at [447, 134] on div "Dimensions 17" at bounding box center [464, 121] width 48 height 25
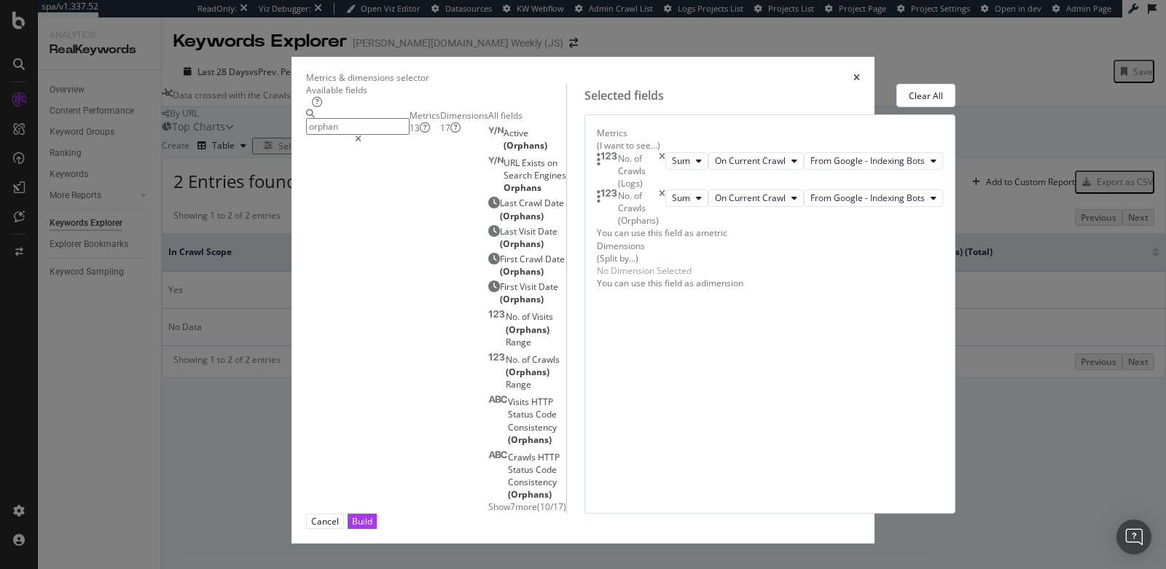
click at [488, 501] on span "Show 7 more" at bounding box center [512, 507] width 49 height 12
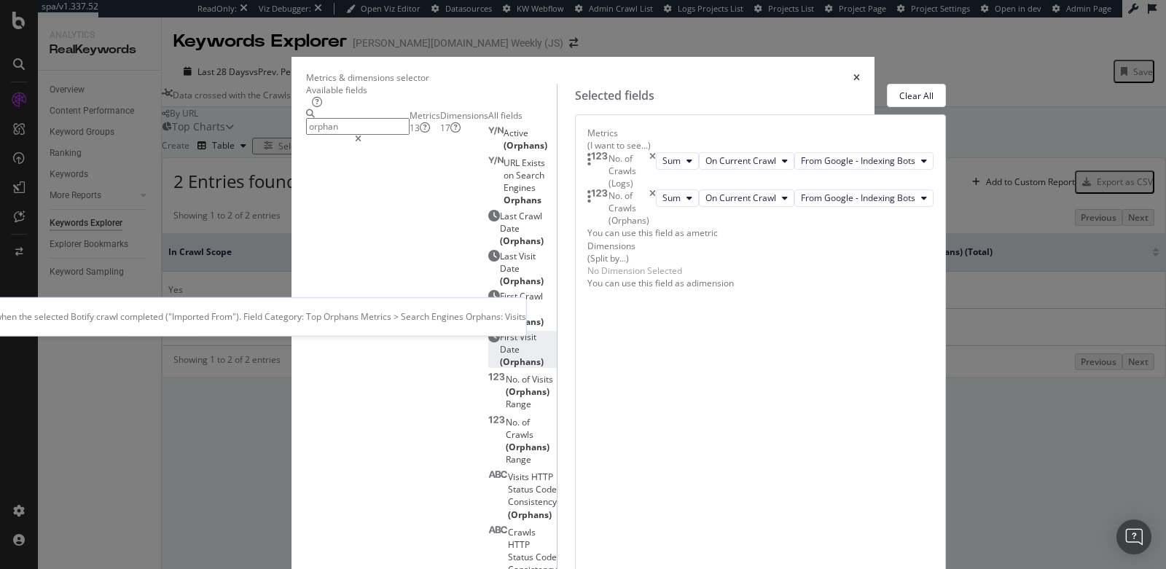
scroll to position [62, 0]
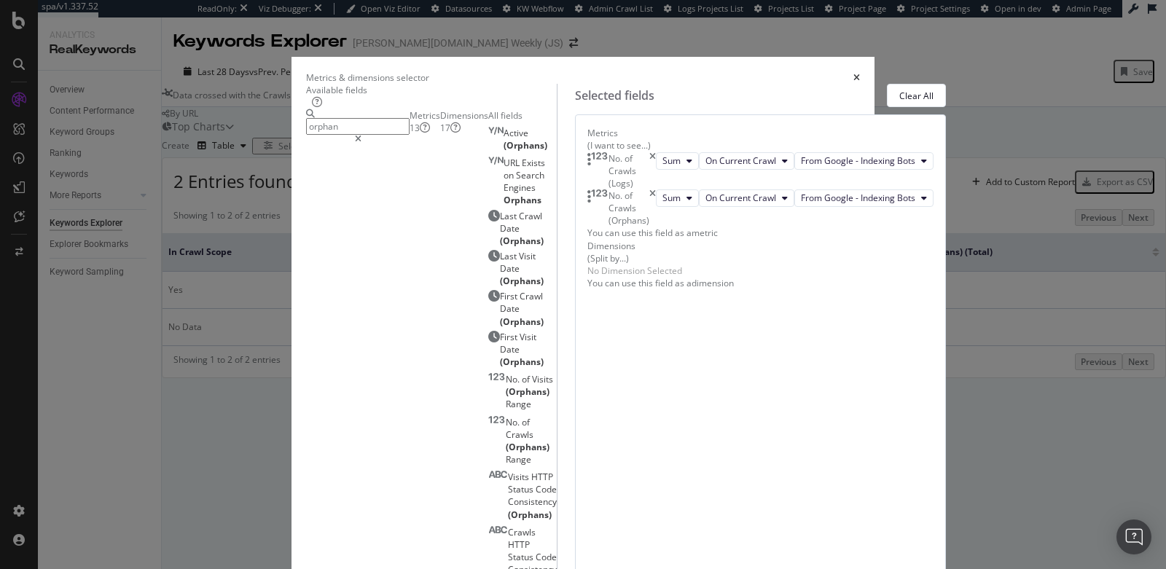
click at [409, 135] on input "orphan" at bounding box center [357, 126] width 103 height 17
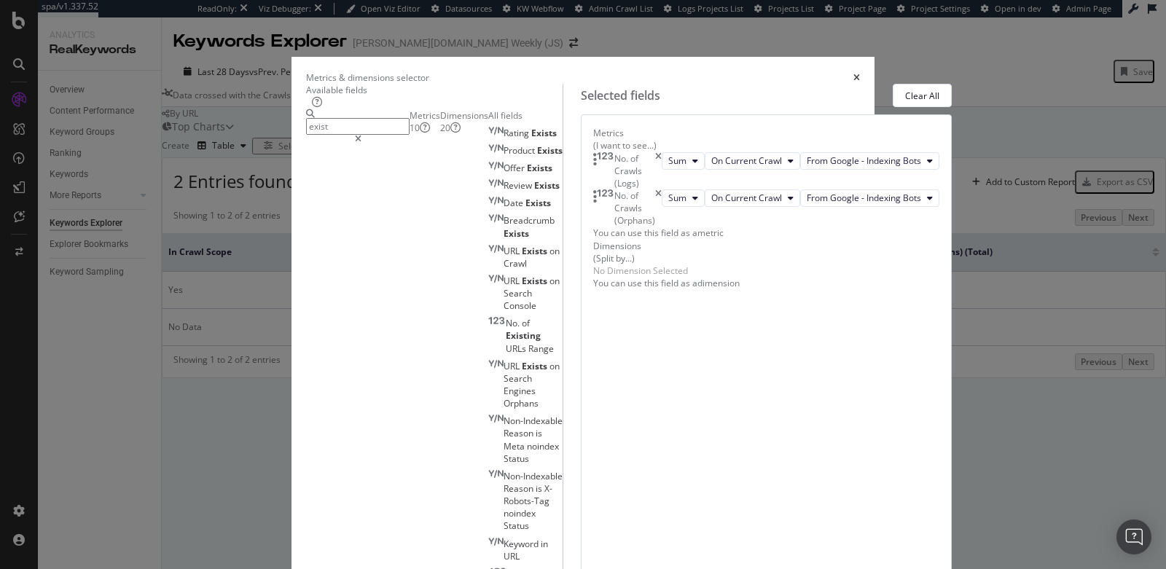
scroll to position [0, 0]
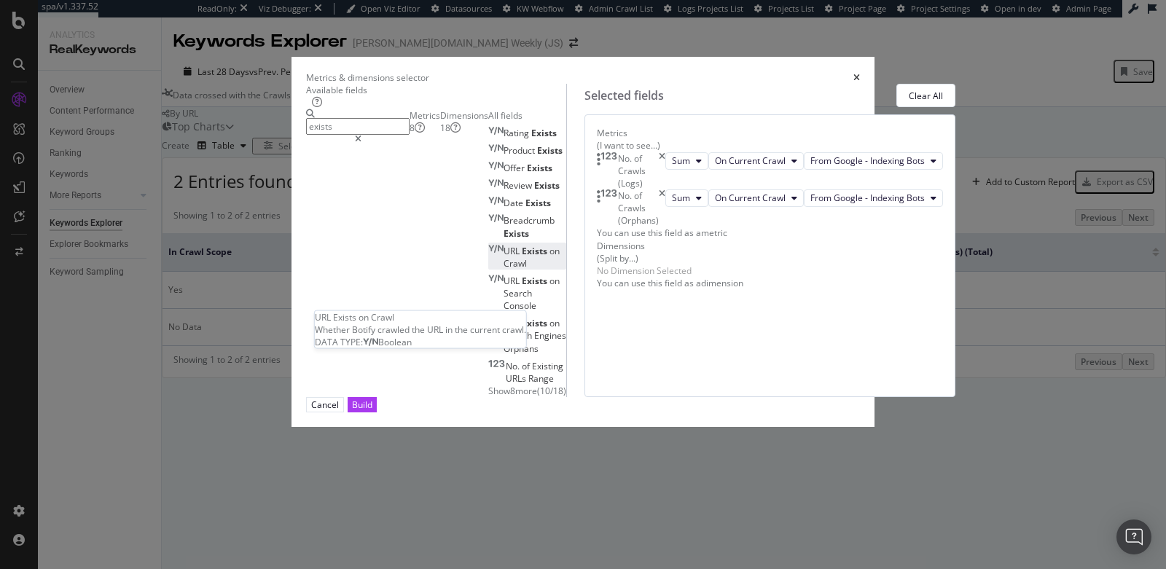
type input "exists"
click at [488, 270] on div "URL Exists on Crawl" at bounding box center [527, 257] width 78 height 25
click at [372, 411] on div "Build" at bounding box center [362, 405] width 20 height 12
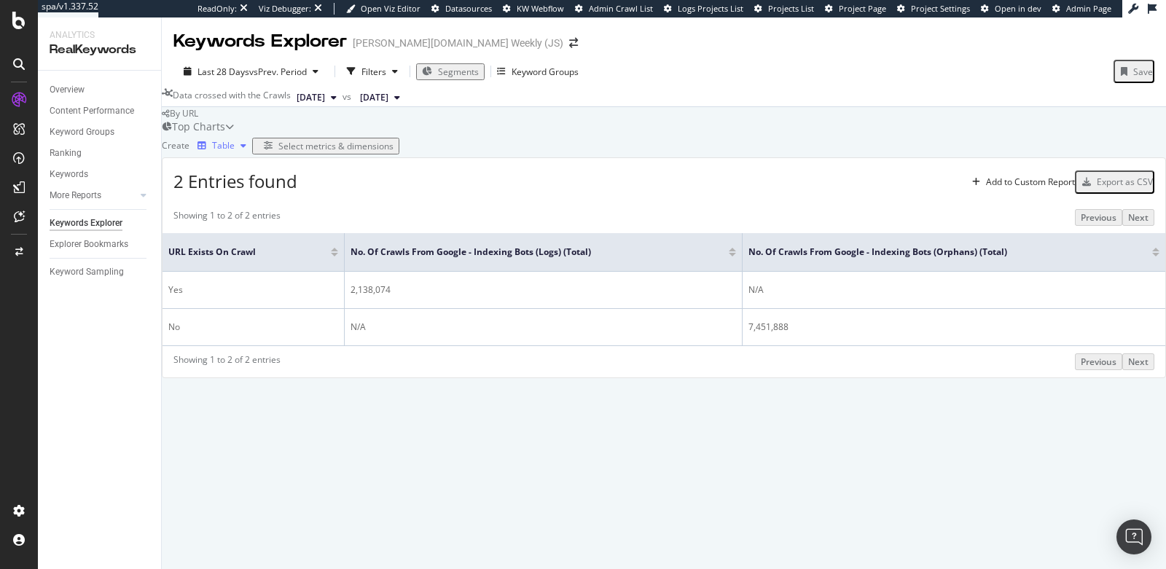
click at [235, 150] on div "Table" at bounding box center [223, 145] width 23 height 9
click at [269, 310] on div "Bar" at bounding box center [248, 310] width 49 height 12
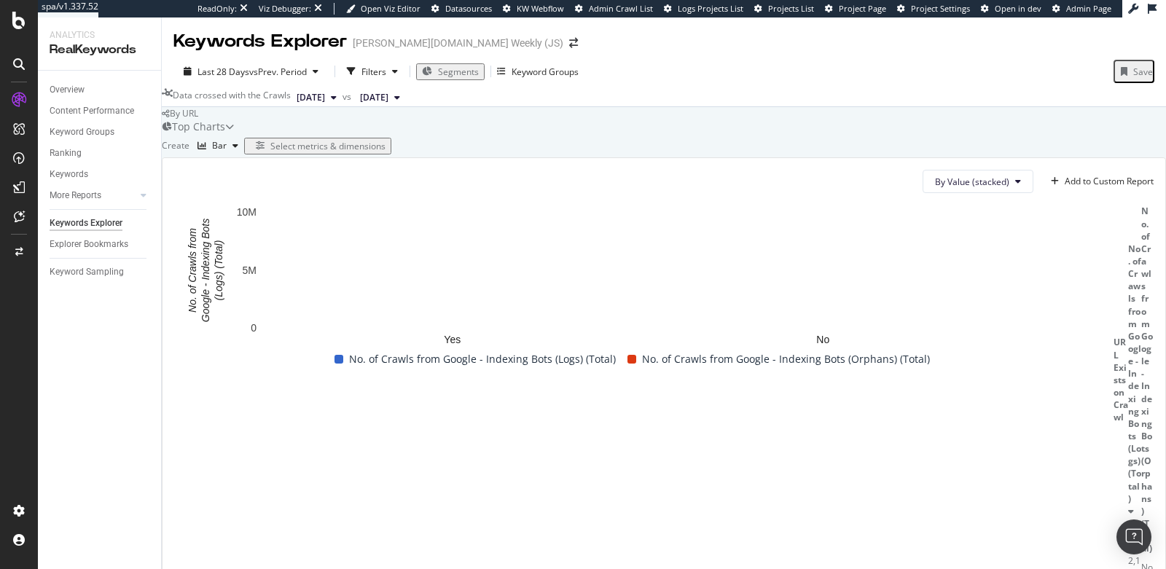
scroll to position [55, 0]
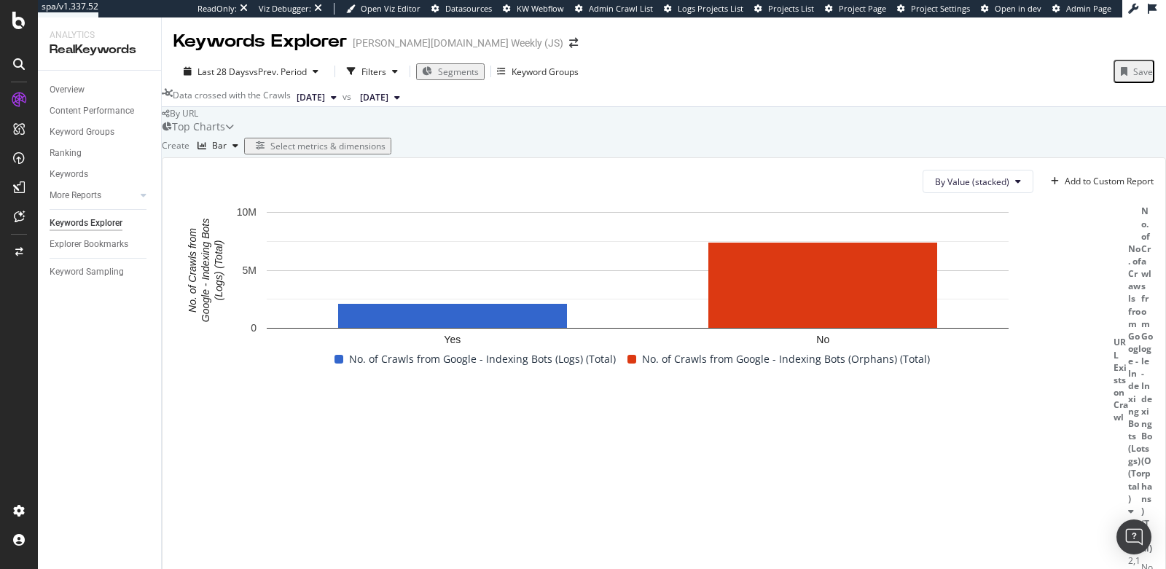
click at [385, 152] on div "Select metrics & dimensions" at bounding box center [327, 146] width 115 height 12
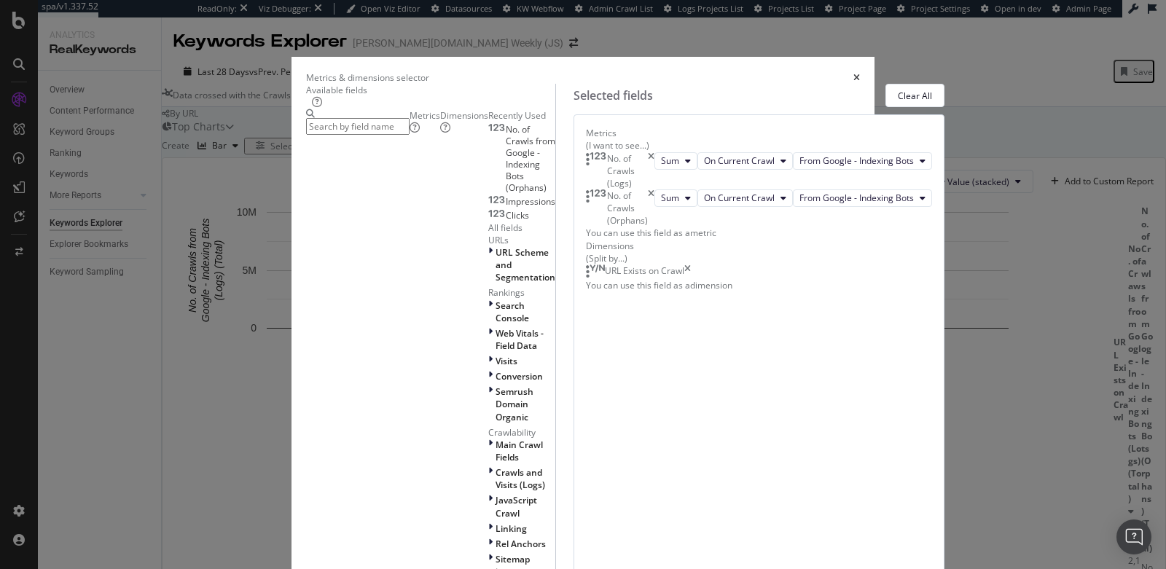
click at [409, 128] on input "modal" at bounding box center [357, 126] width 103 height 17
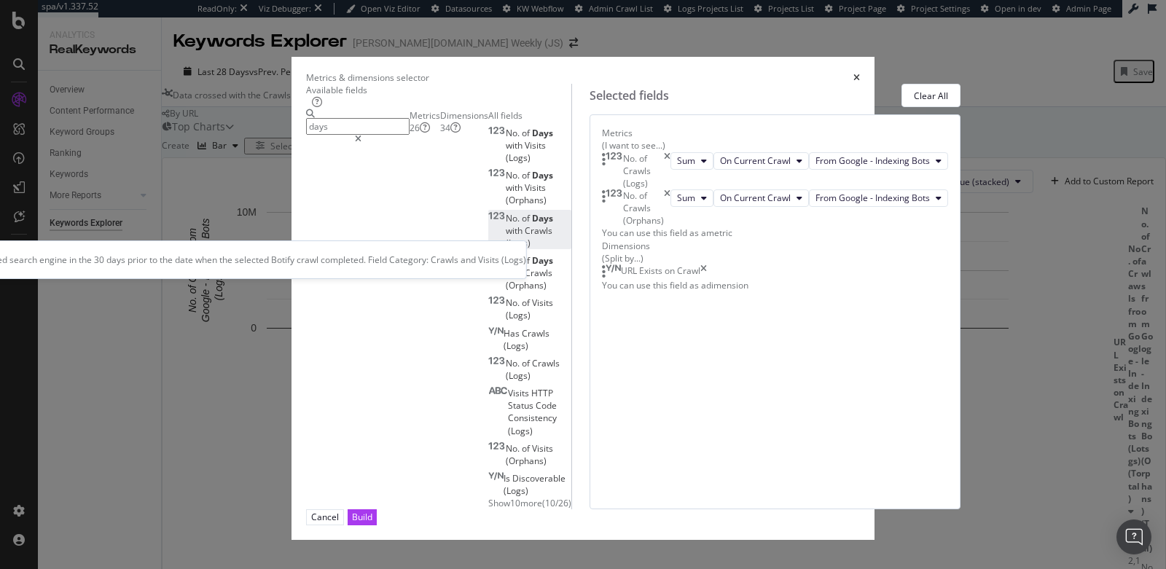
type input "days"
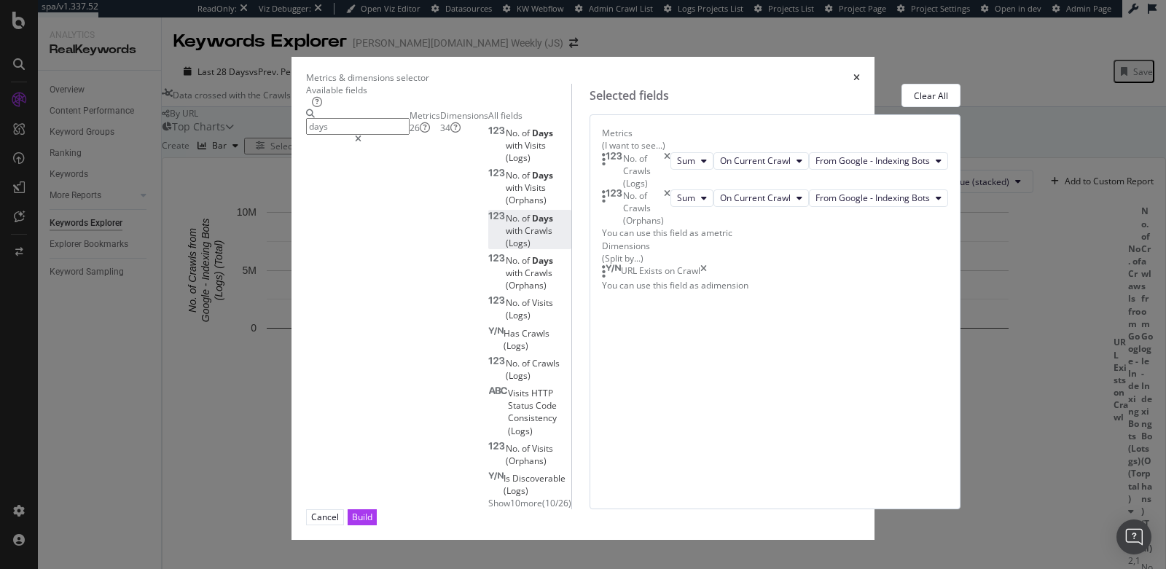
click at [522, 224] on span "of" at bounding box center [527, 218] width 10 height 12
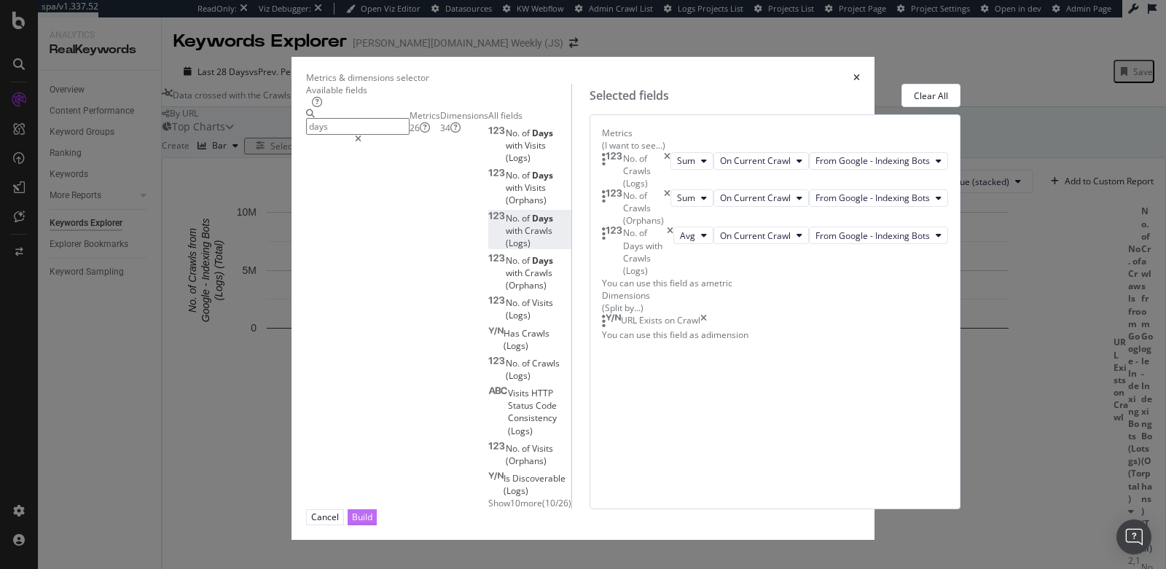
click at [372, 520] on div "Build" at bounding box center [362, 517] width 20 height 12
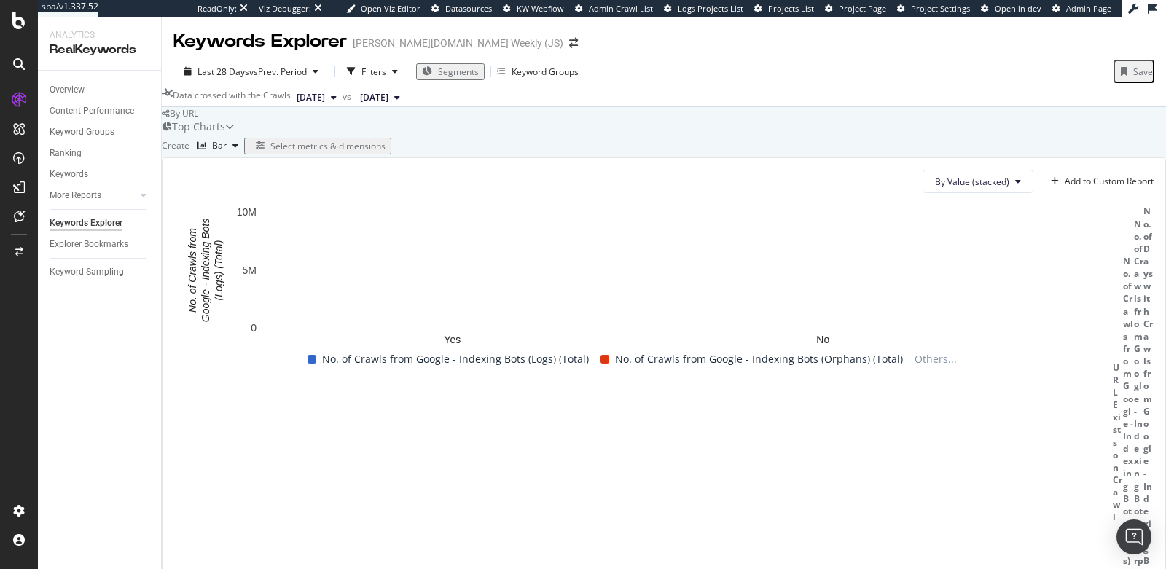
scroll to position [0, 147]
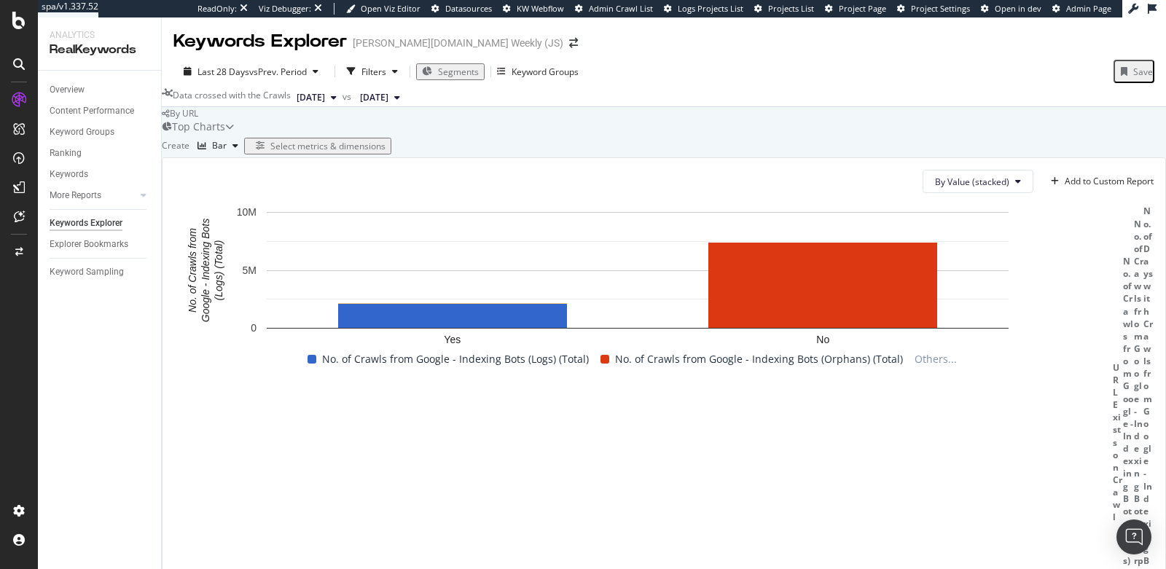
click at [385, 152] on div "Select metrics & dimensions" at bounding box center [327, 146] width 115 height 12
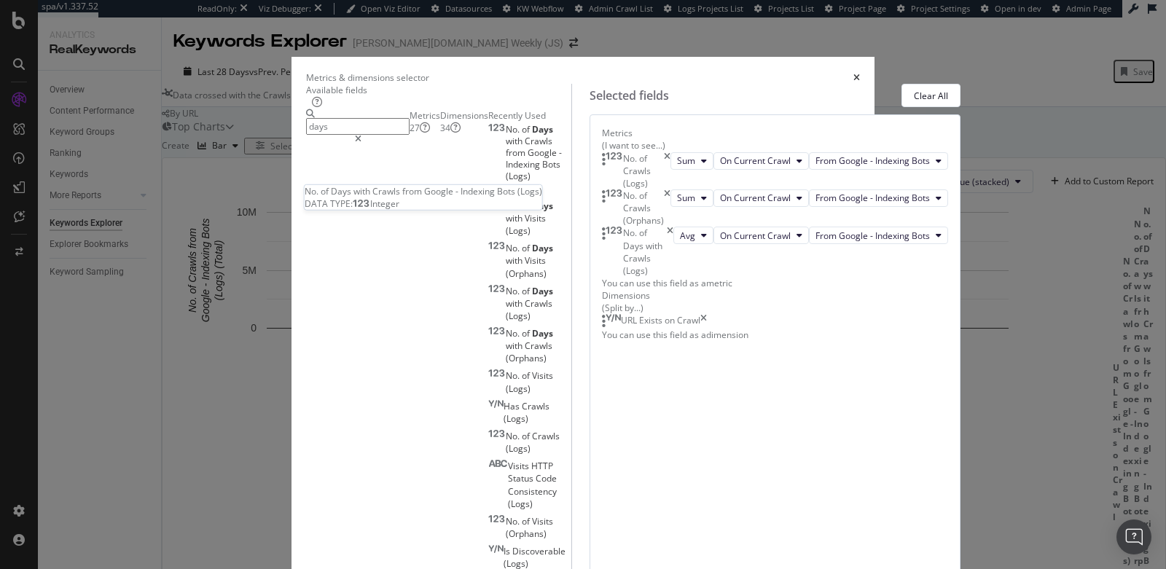
scroll to position [28, 0]
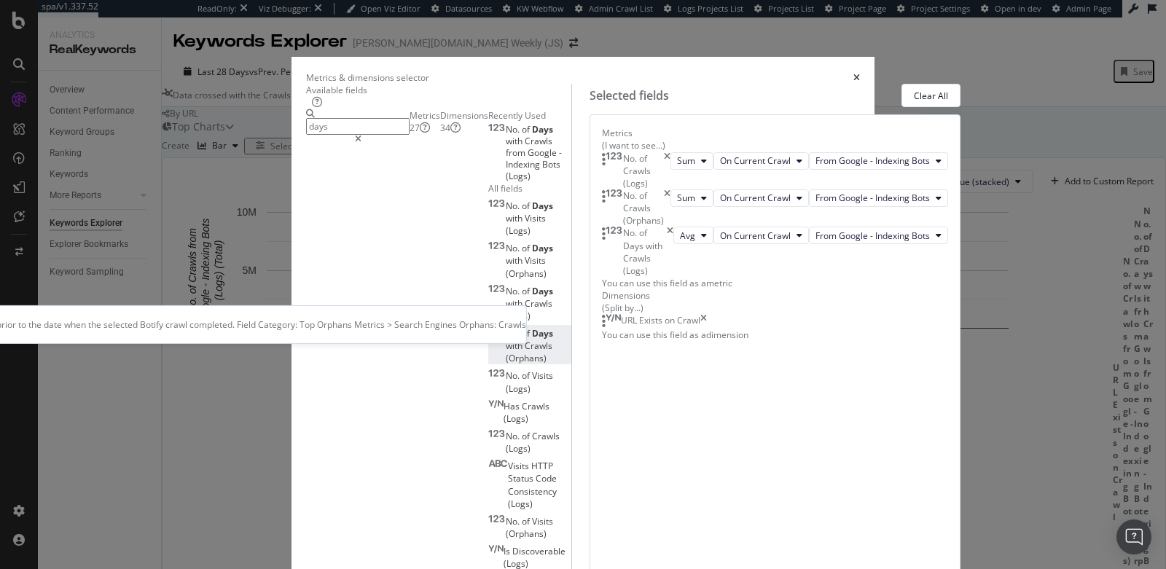
type input "days"
click at [525, 340] on span "Crawls" at bounding box center [539, 346] width 28 height 12
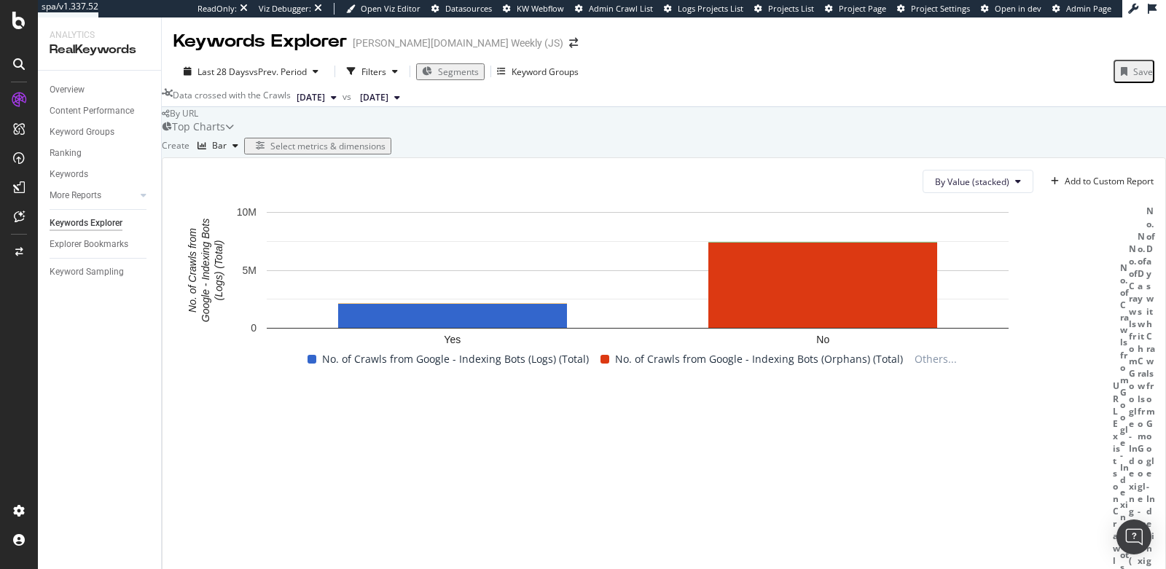
scroll to position [0, 137]
click at [385, 140] on div "Select metrics & dimensions" at bounding box center [327, 146] width 115 height 12
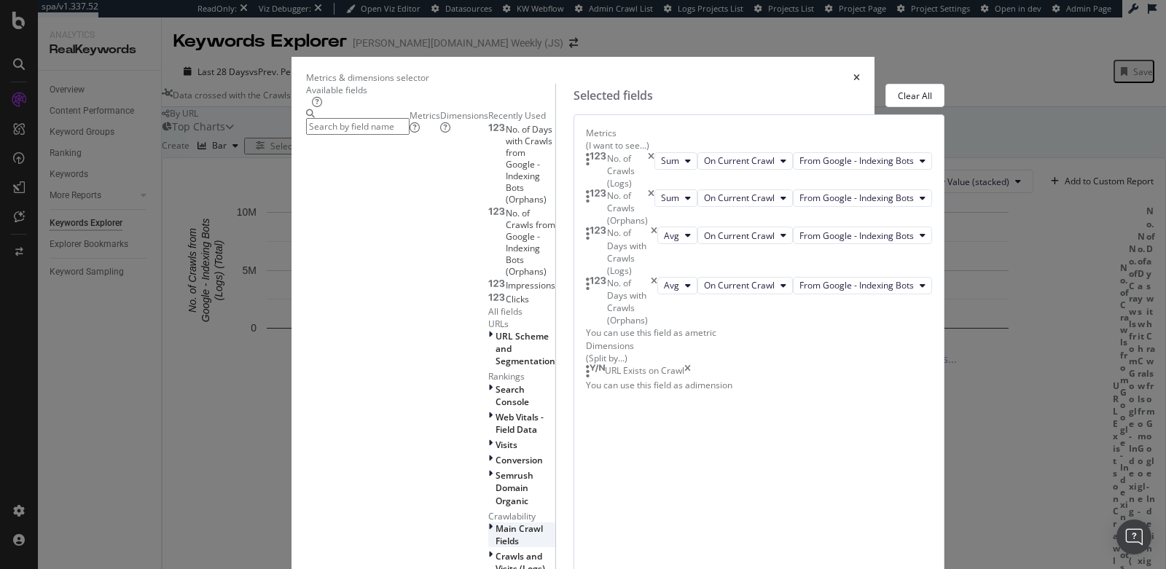
scroll to position [211, 0]
click at [860, 71] on div "Metrics & dimensions selector" at bounding box center [583, 77] width 554 height 12
click at [860, 74] on icon "times" at bounding box center [856, 78] width 7 height 9
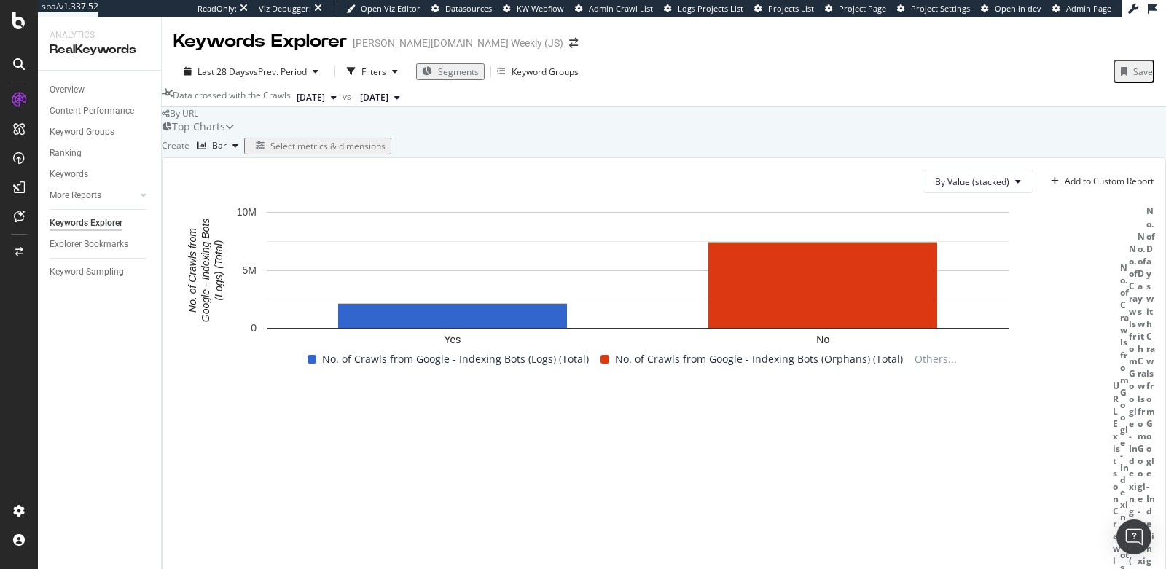
click at [385, 140] on div "Select metrics & dimensions" at bounding box center [327, 146] width 115 height 12
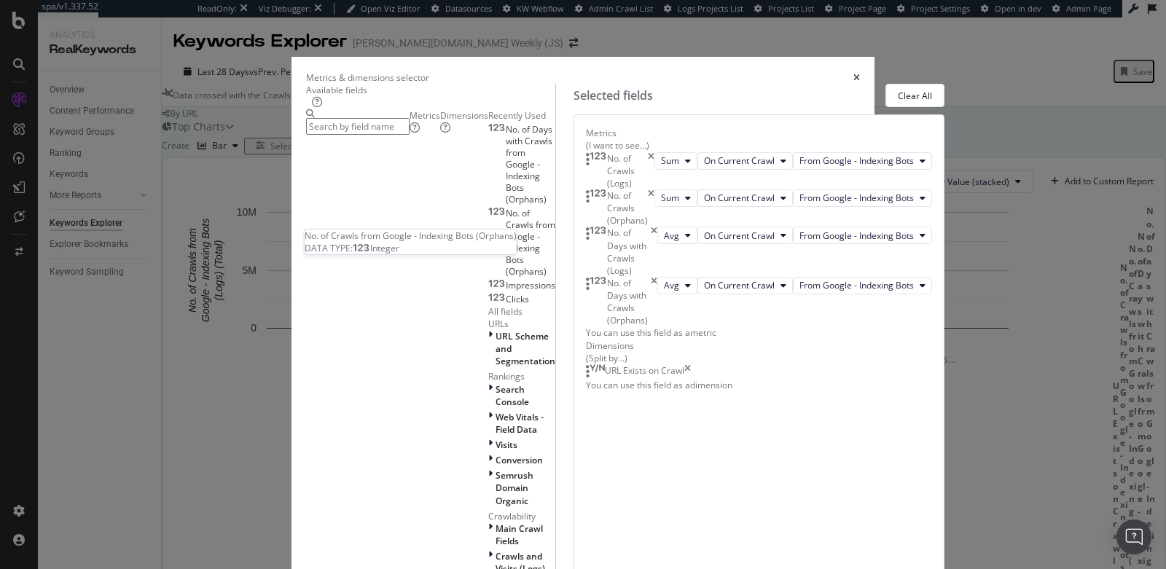
click at [506, 258] on span "No. of Crawls from Google - Indexing Bots (Orphans)" at bounding box center [531, 242] width 50 height 71
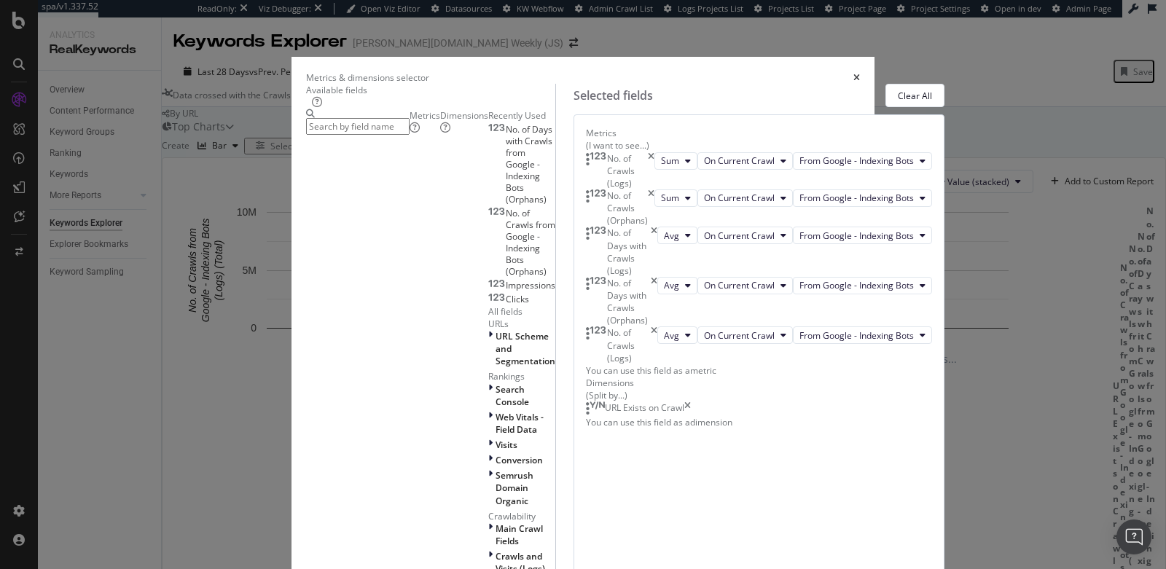
scroll to position [41, 0]
click at [657, 344] on button "Avg" at bounding box center [677, 334] width 40 height 17
click at [641, 475] on span "Sum" at bounding box center [638, 470] width 18 height 13
click at [825, 342] on span "From Google Desktop" at bounding box center [869, 335] width 88 height 12
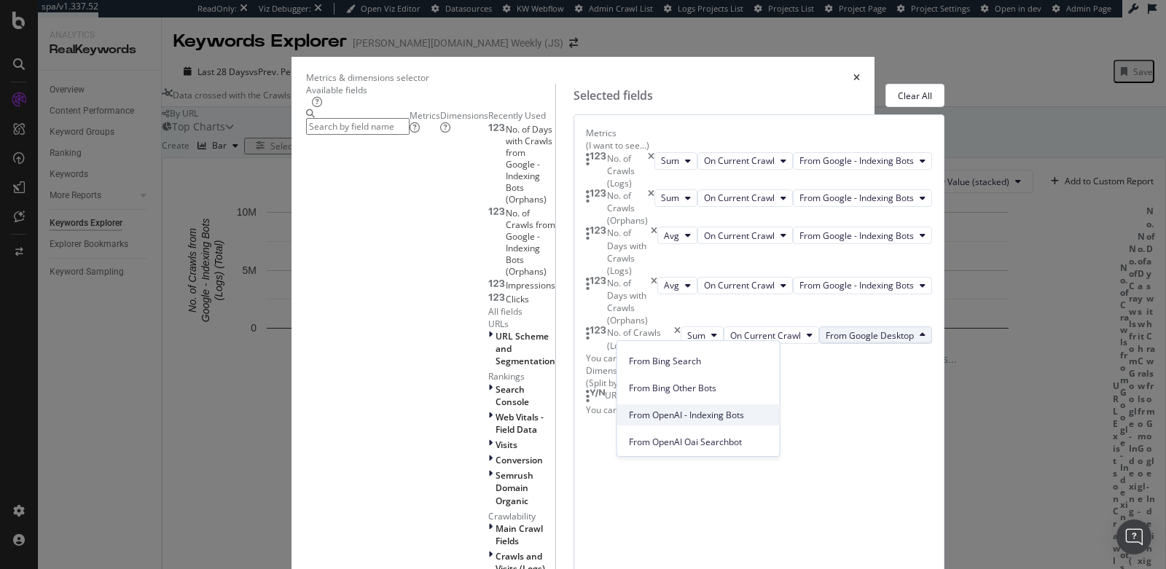
click at [667, 413] on span "From OpenAI - Indexing Bots" at bounding box center [698, 415] width 139 height 13
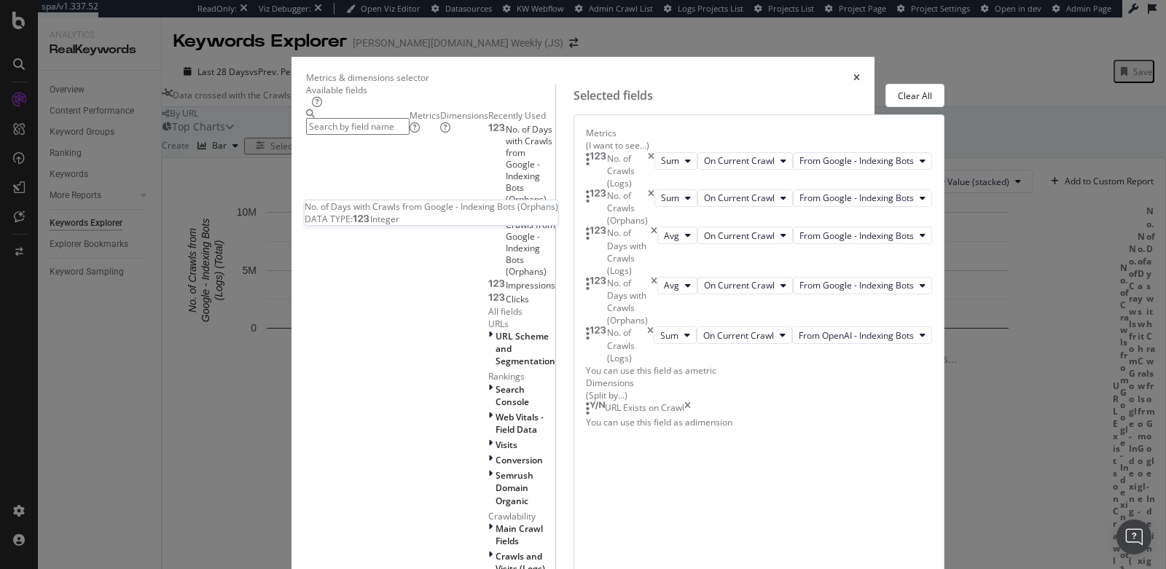
click at [506, 205] on span "No. of Days with Crawls from Google - Indexing Bots (Orphans)" at bounding box center [529, 164] width 47 height 82
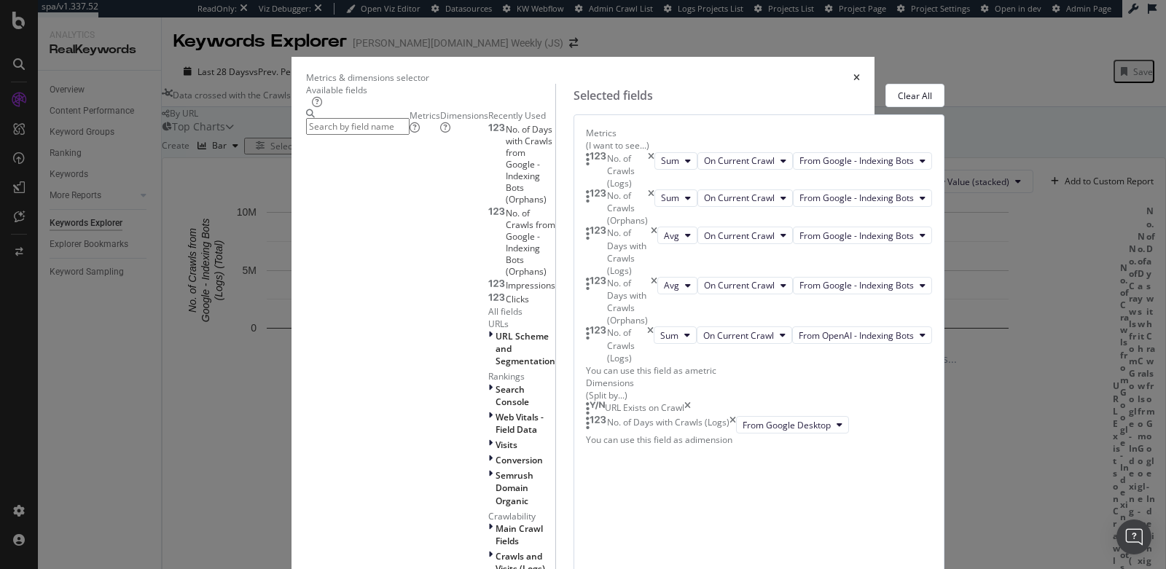
scroll to position [219, 0]
click at [660, 329] on span "Sum" at bounding box center [669, 335] width 18 height 12
click at [632, 313] on span "Avg" at bounding box center [638, 319] width 19 height 13
click at [799, 329] on span "From OpenAI - Indexing Bots" at bounding box center [856, 335] width 115 height 12
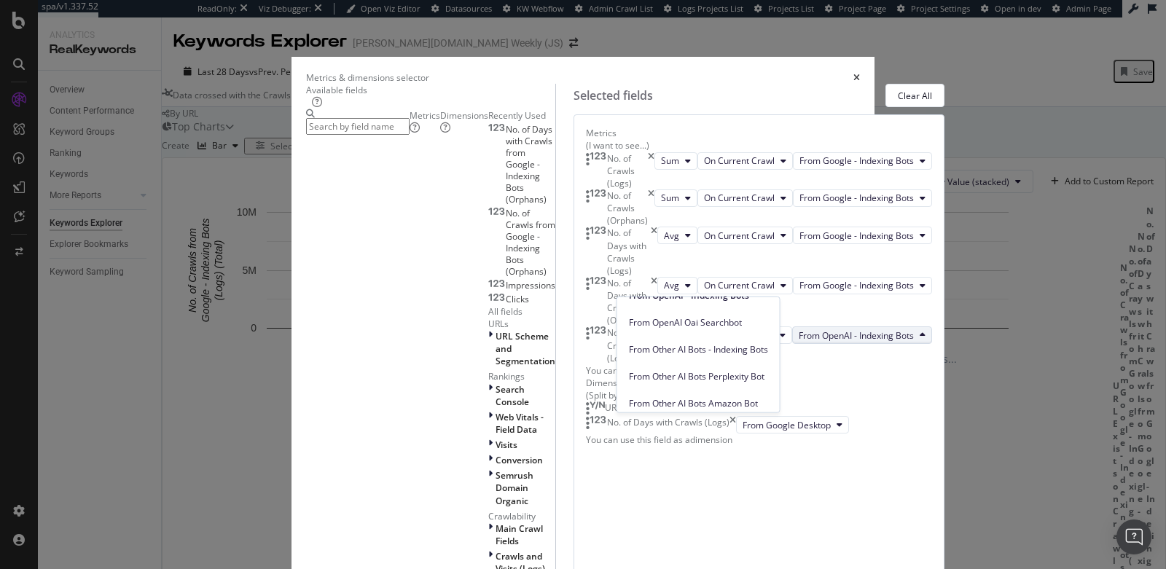
scroll to position [256, 0]
click at [689, 357] on span "From Other AI Bots - Indexing Bots" at bounding box center [698, 354] width 139 height 13
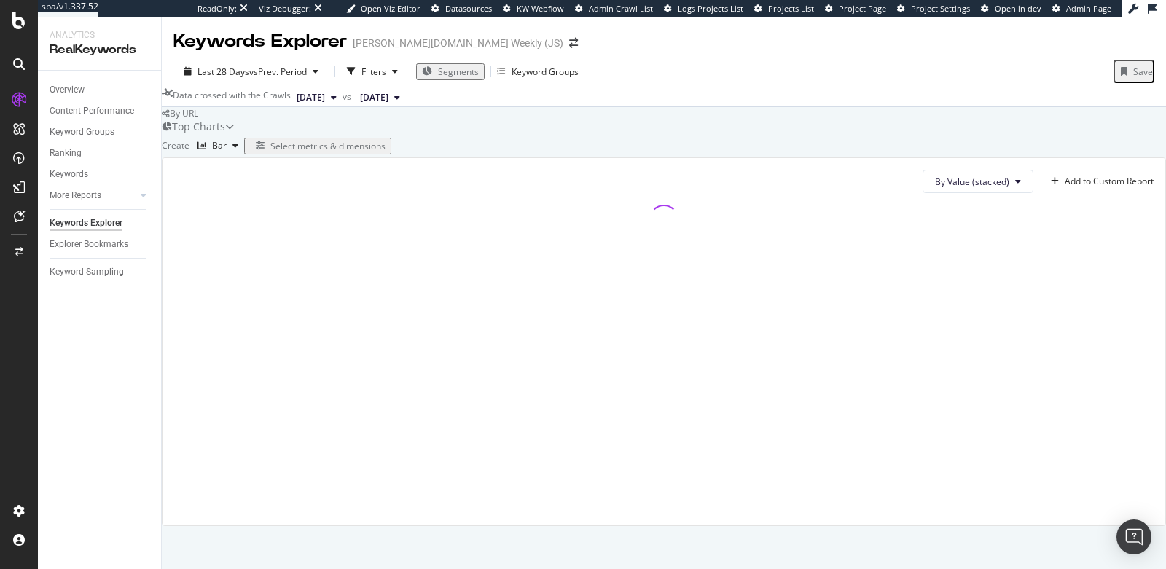
scroll to position [85, 0]
click at [227, 141] on div "Bar" at bounding box center [219, 145] width 15 height 9
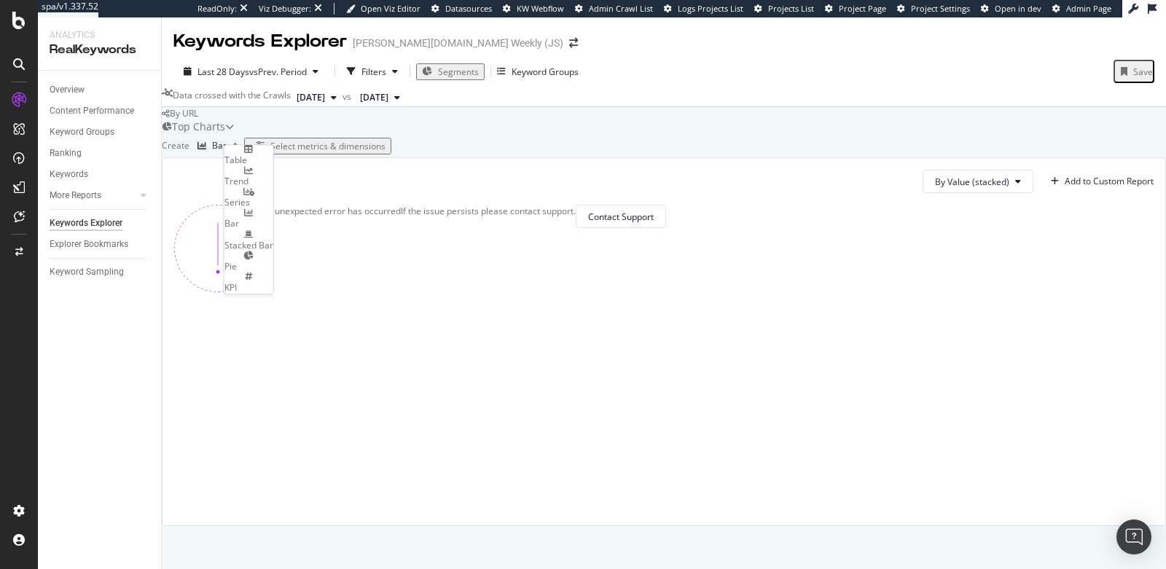
click at [252, 154] on div at bounding box center [248, 149] width 49 height 9
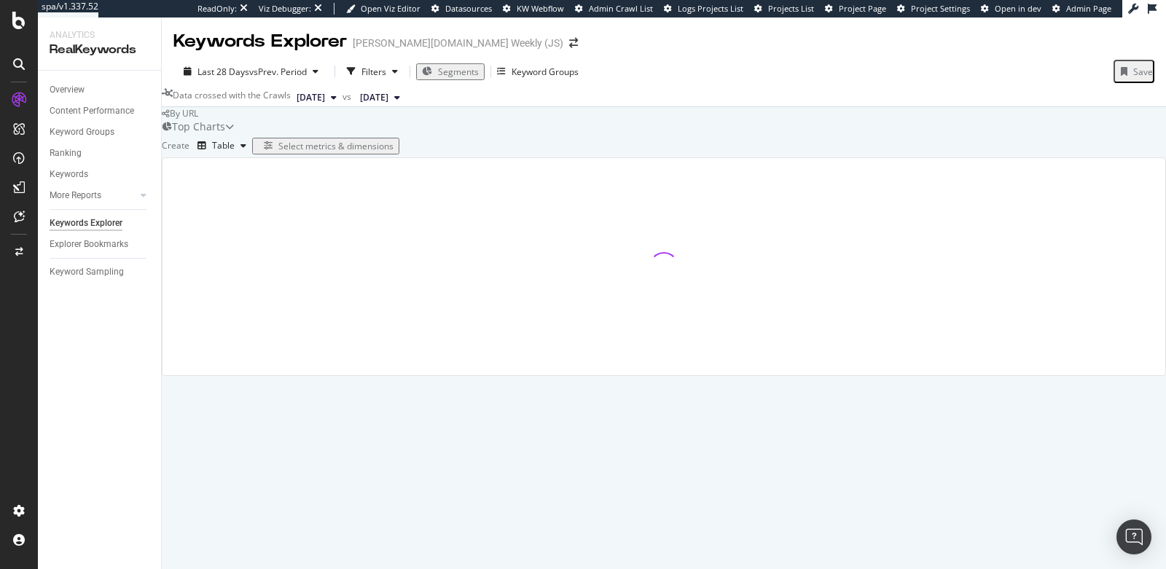
click at [1035, 157] on div "Create Table Select metrics & dimensions" at bounding box center [664, 145] width 1004 height 23
click at [393, 152] on div "Select metrics & dimensions" at bounding box center [335, 146] width 115 height 12
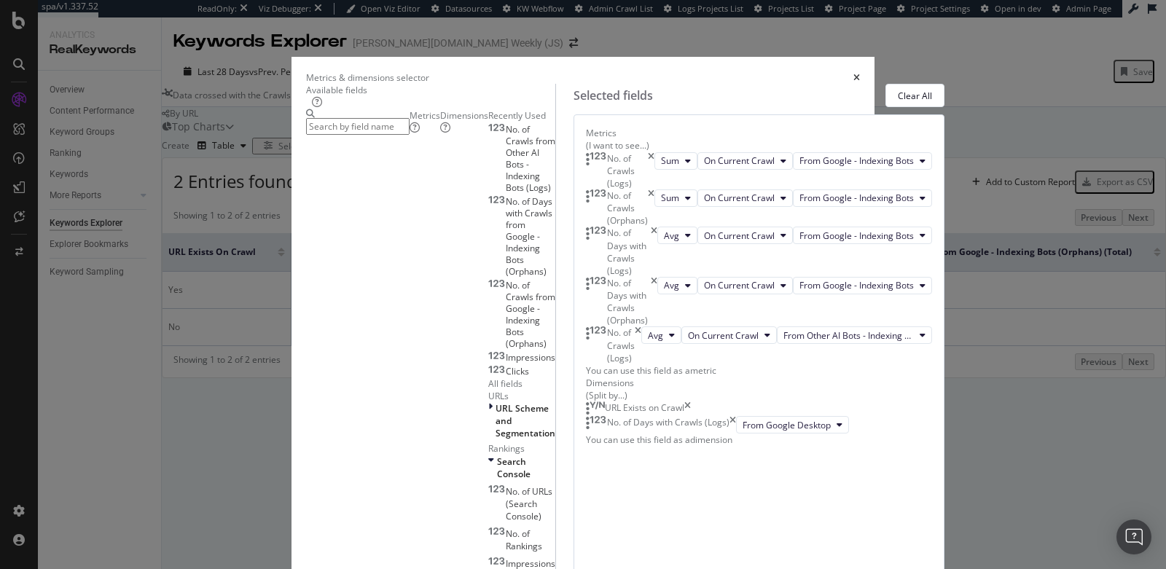
scroll to position [168, 0]
click at [641, 326] on icon "times" at bounding box center [638, 344] width 7 height 37
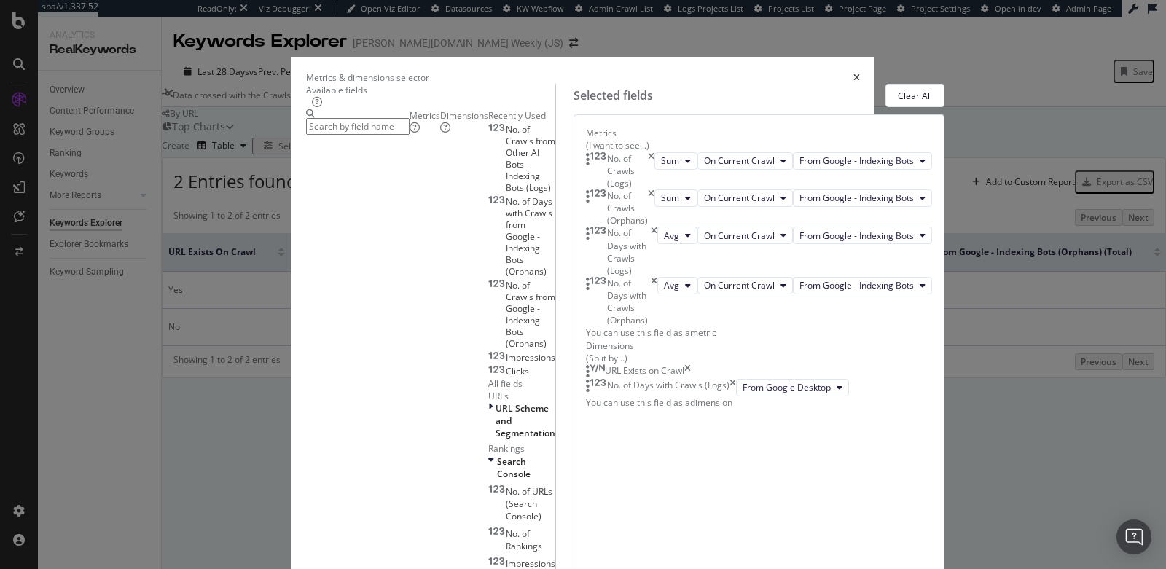
scroll to position [0, 0]
click at [394, 128] on input "modal" at bounding box center [357, 126] width 103 height 17
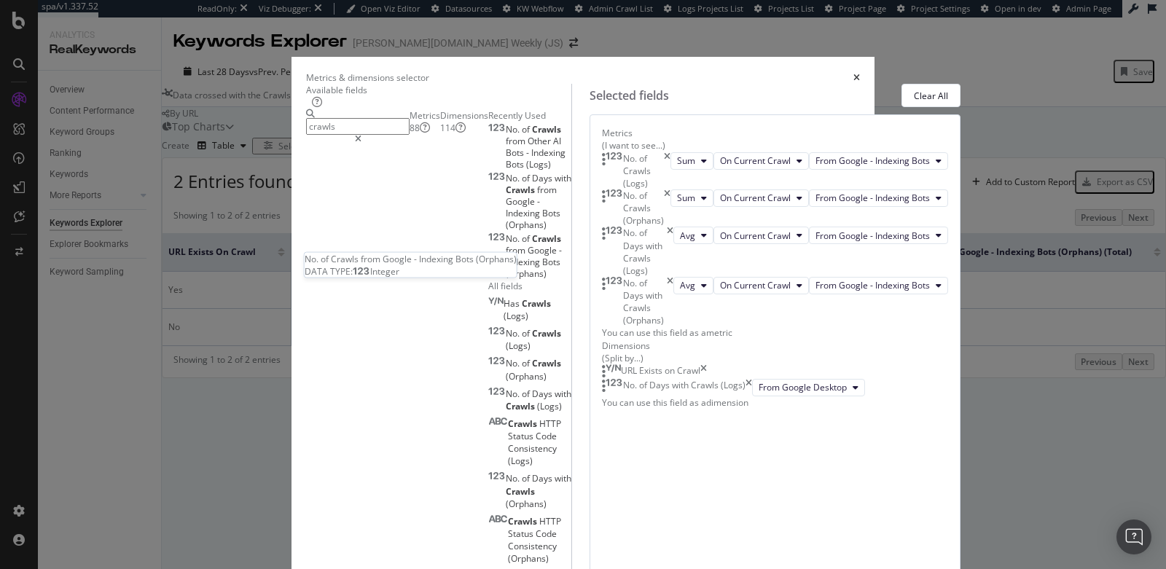
type input "crawls"
click at [506, 268] on span "Indexing" at bounding box center [524, 262] width 36 height 12
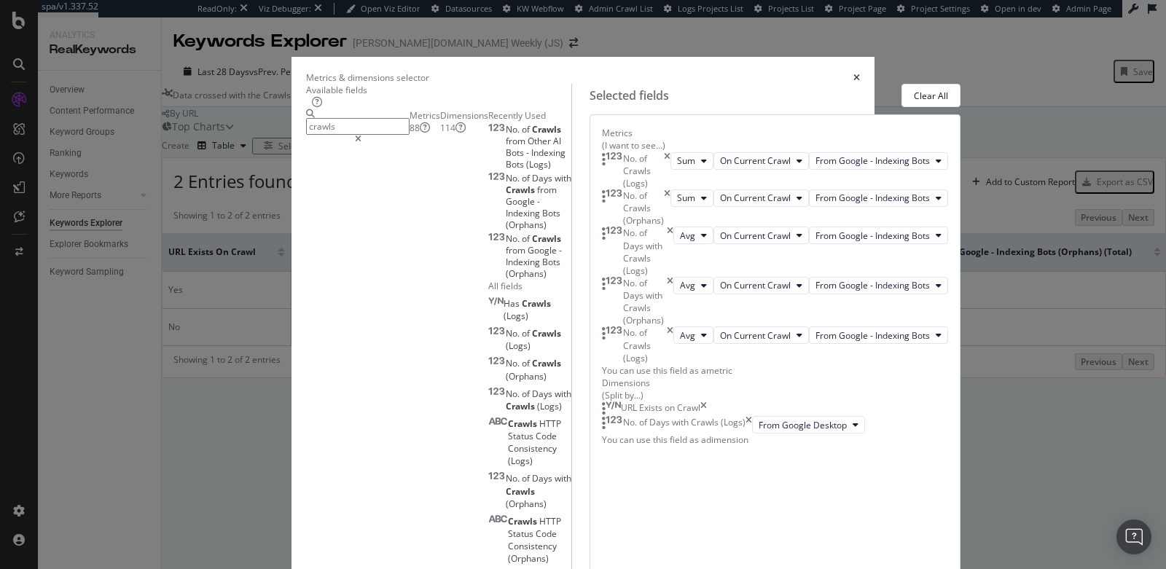
scroll to position [41, 0]
click at [673, 364] on icon "times" at bounding box center [670, 344] width 7 height 37
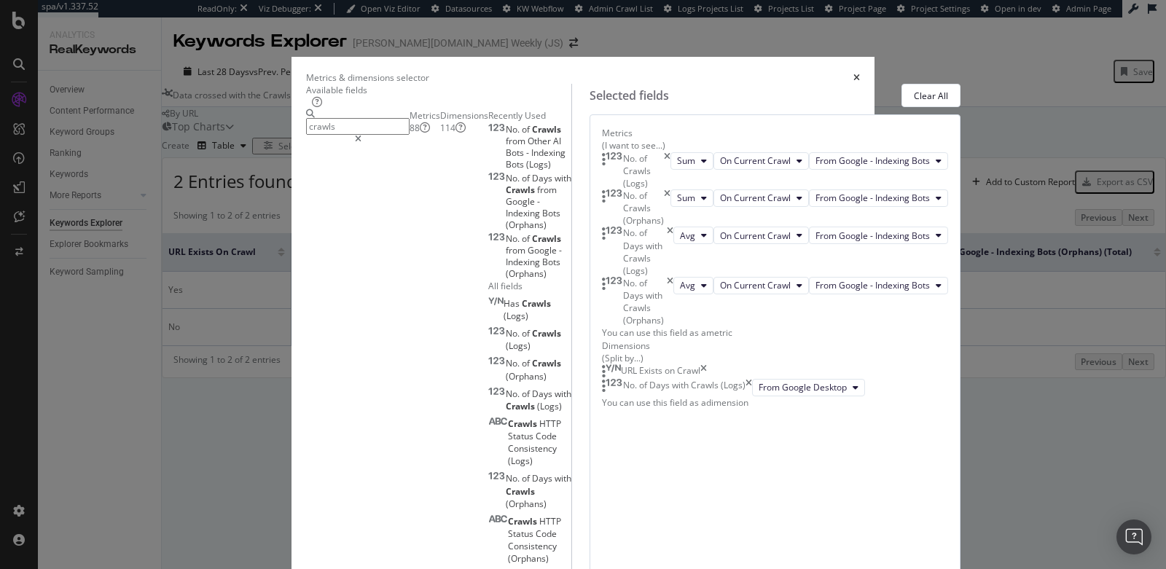
click at [506, 268] on span "Indexing" at bounding box center [524, 262] width 36 height 12
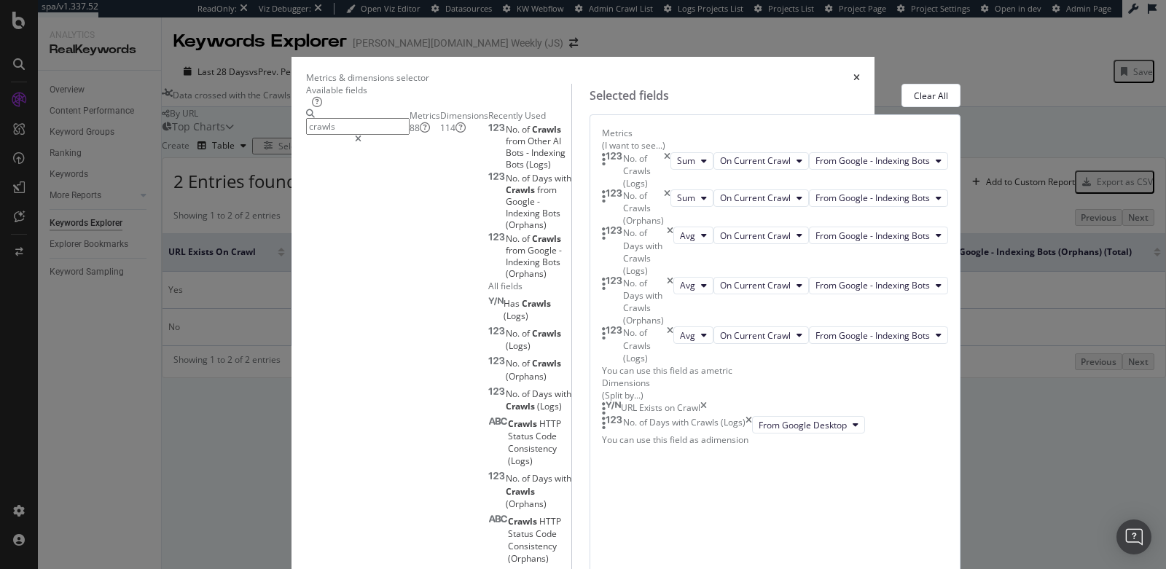
scroll to position [95, 0]
click at [815, 342] on span "From Google - Indexing Bots" at bounding box center [872, 335] width 114 height 12
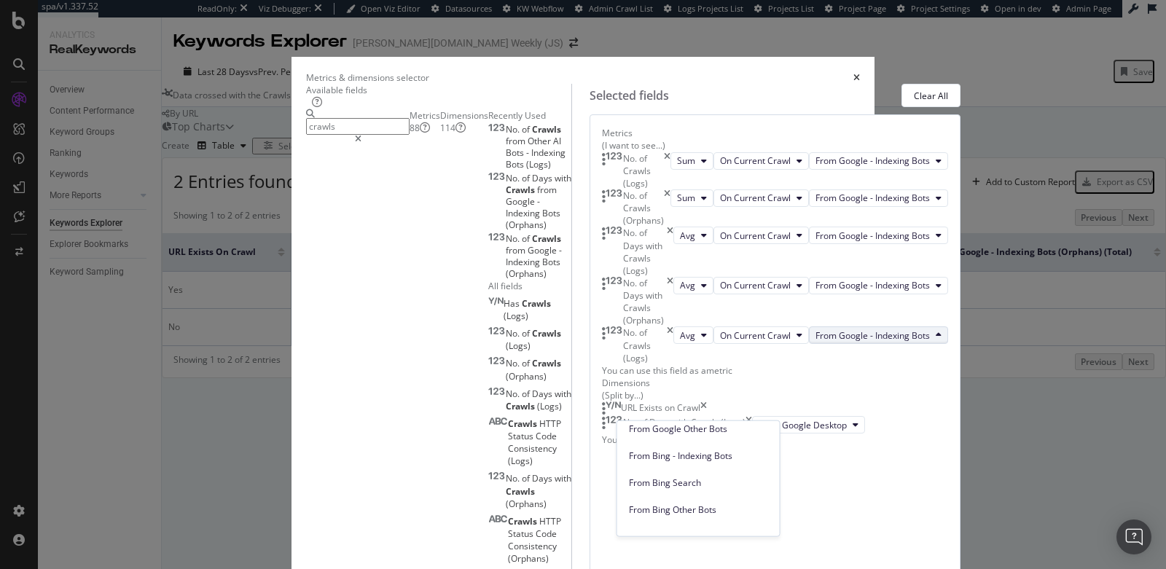
scroll to position [224, 0]
click at [711, 434] on span "From Bing Other Bots" at bounding box center [698, 428] width 139 height 13
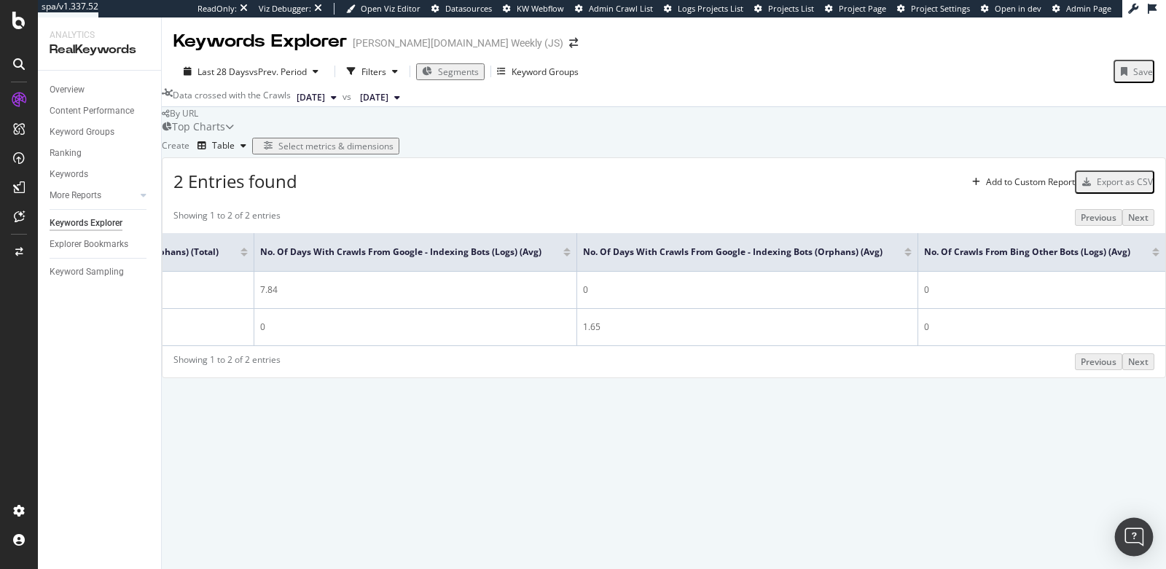
scroll to position [0, 954]
click at [393, 152] on div "Select metrics & dimensions" at bounding box center [335, 146] width 115 height 12
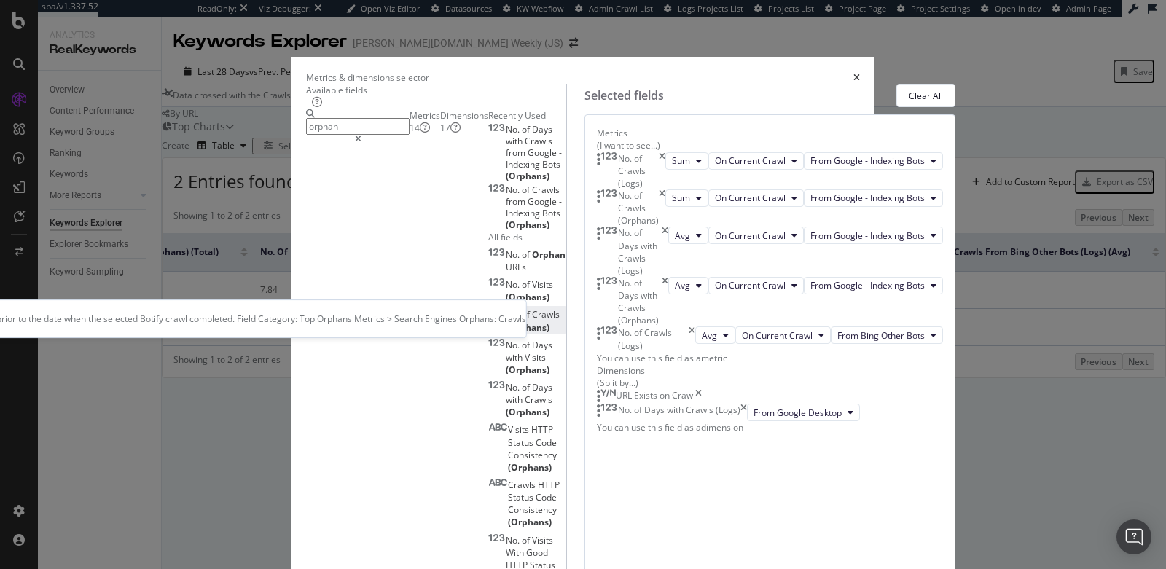
scroll to position [45, 0]
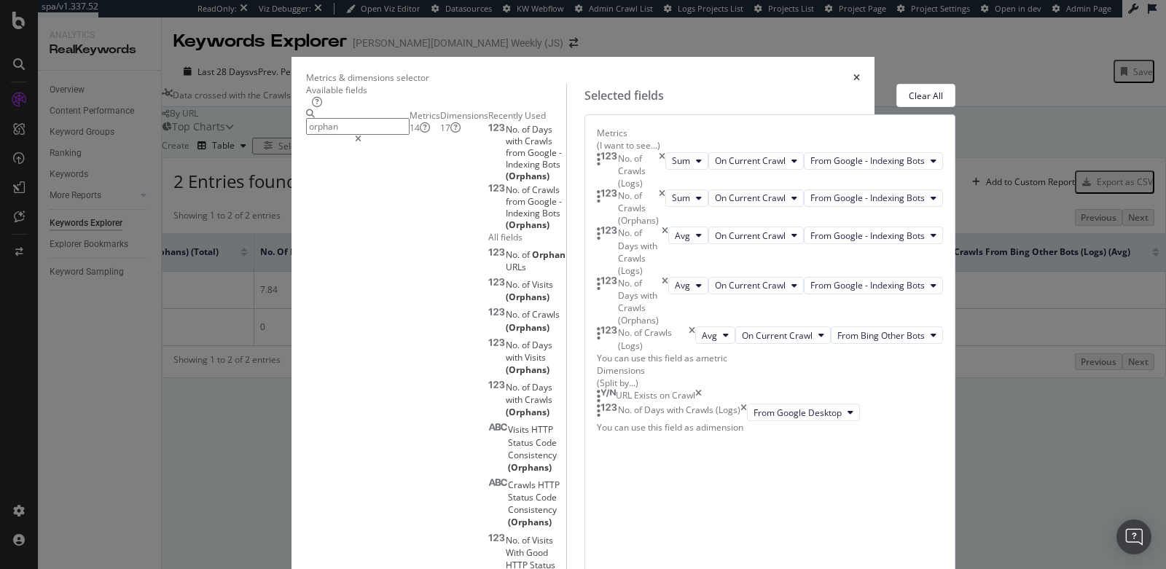
type input "orphan"
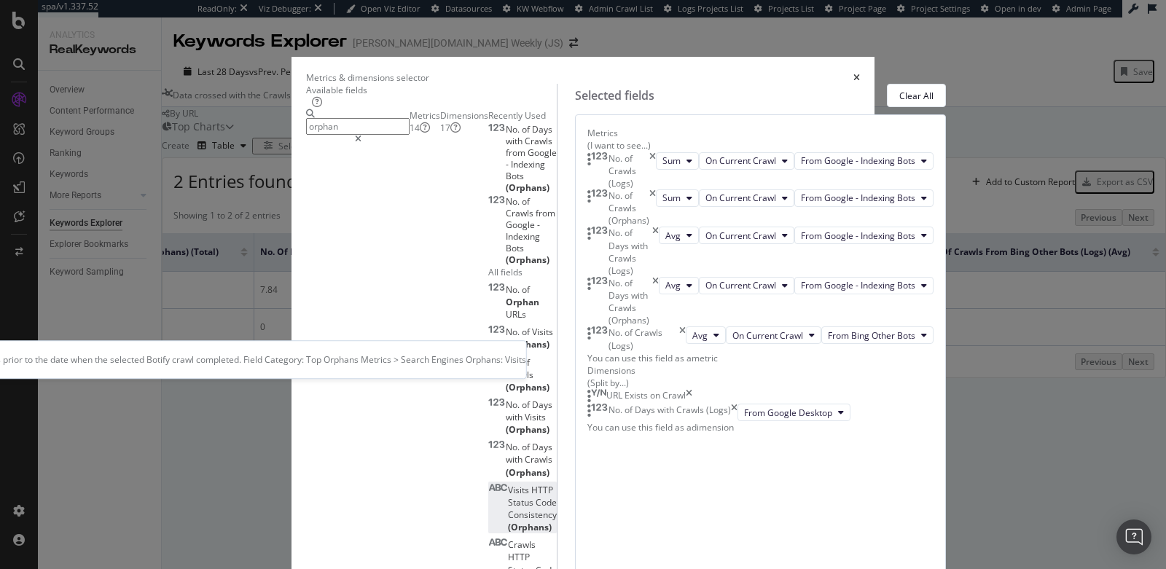
scroll to position [63, 0]
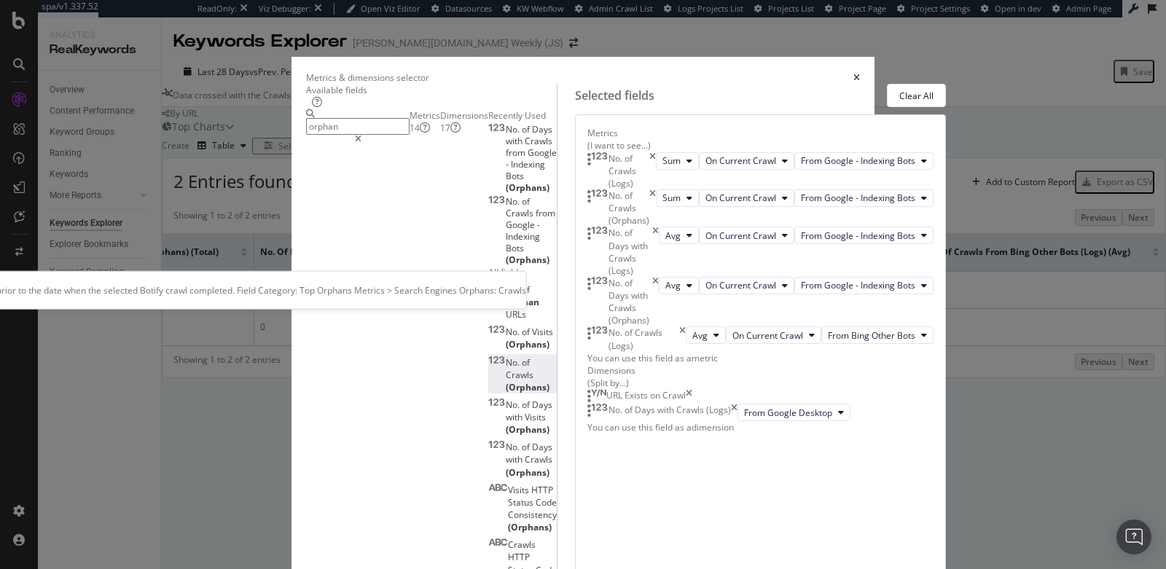
click at [488, 356] on div "No. of Crawls (Orphans)" at bounding box center [522, 374] width 68 height 37
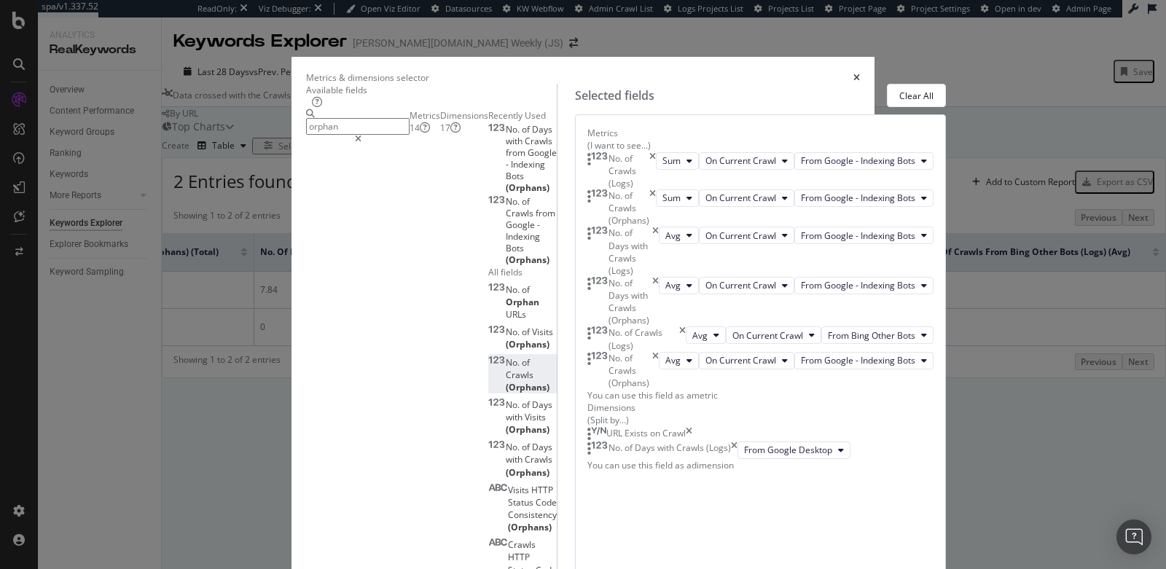
scroll to position [218, 0]
click at [801, 362] on span "From Google - Indexing Bots" at bounding box center [858, 360] width 114 height 12
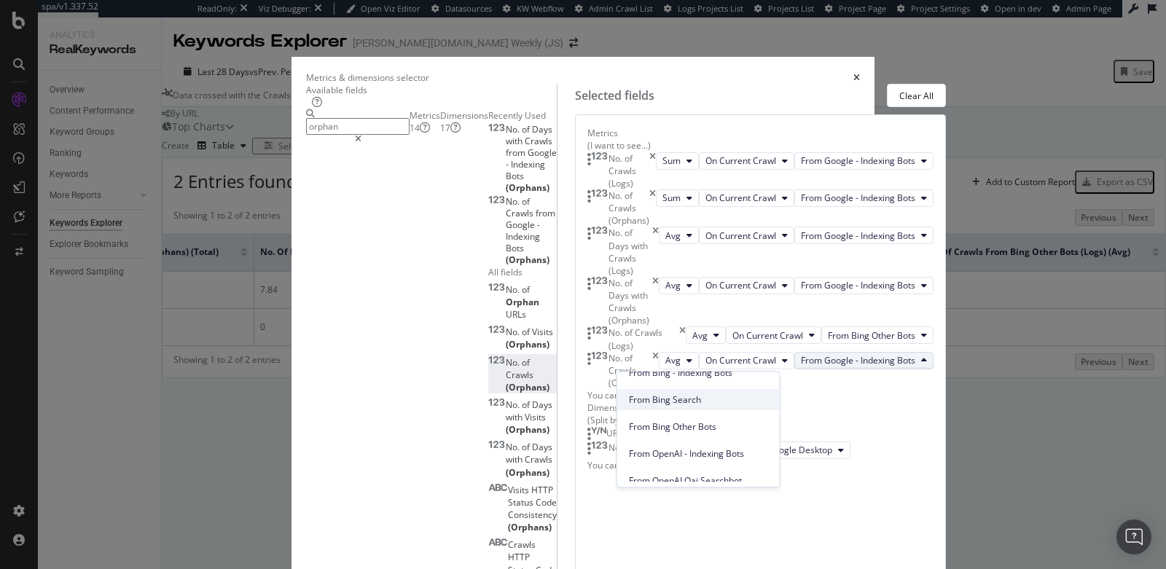
scroll to position [187, 0]
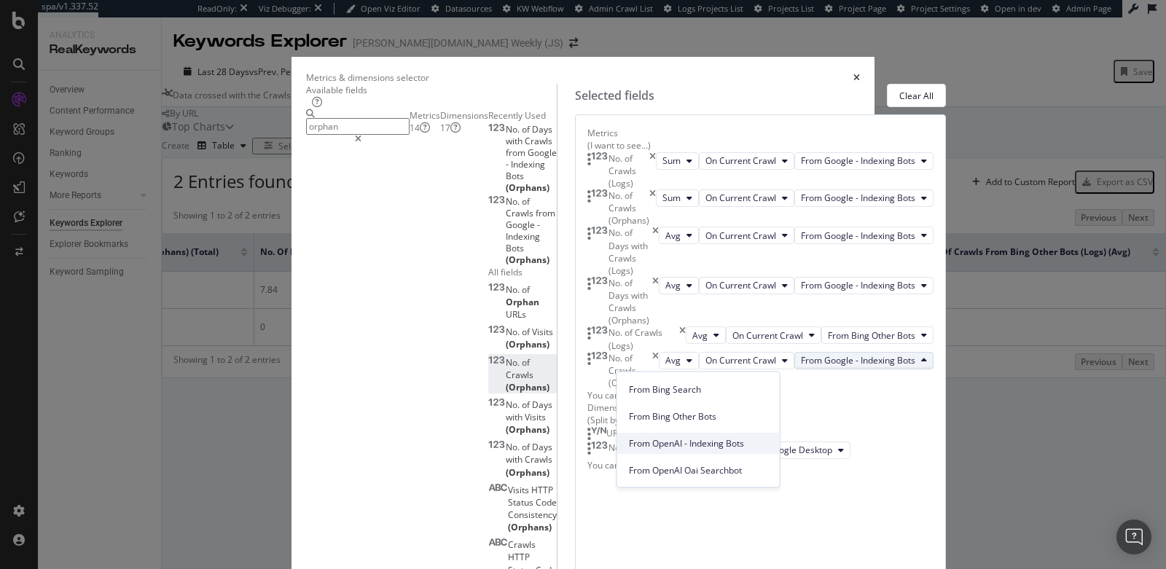
click at [695, 441] on span "From OpenAI - Indexing Bots" at bounding box center [698, 443] width 139 height 13
click at [686, 326] on icon "times" at bounding box center [682, 338] width 7 height 25
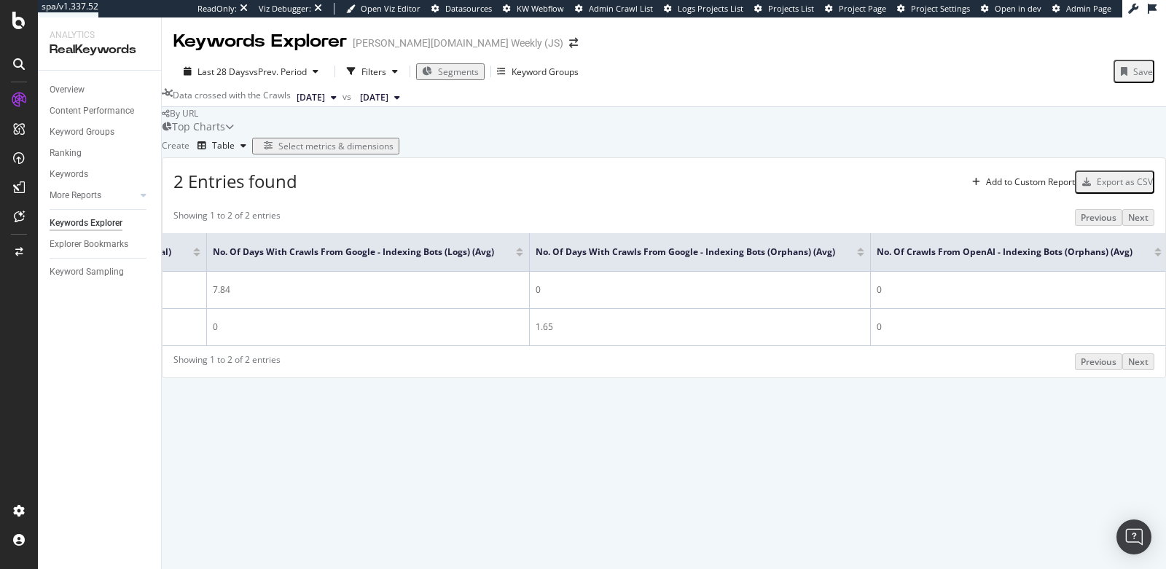
scroll to position [0, 1002]
